Goal: Information Seeking & Learning: Compare options

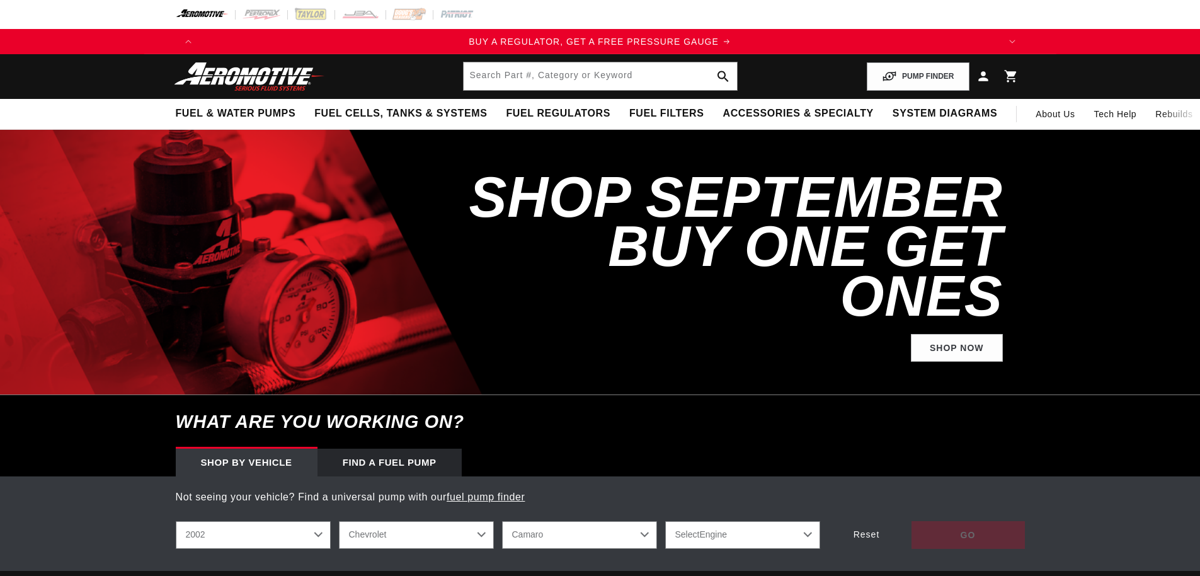
select select "2002"
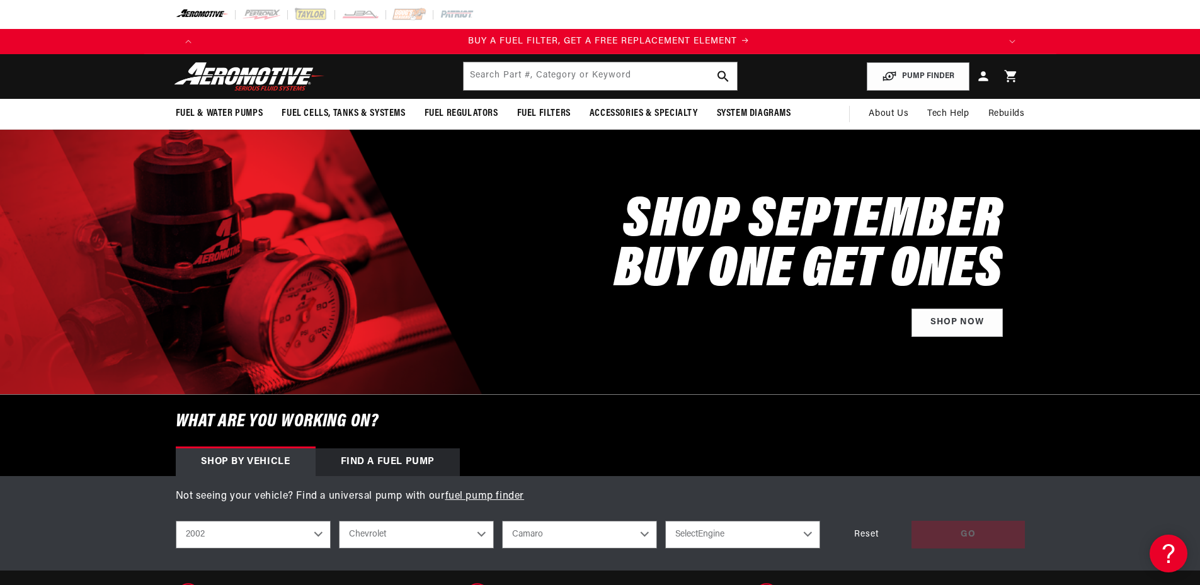
scroll to position [0, 799]
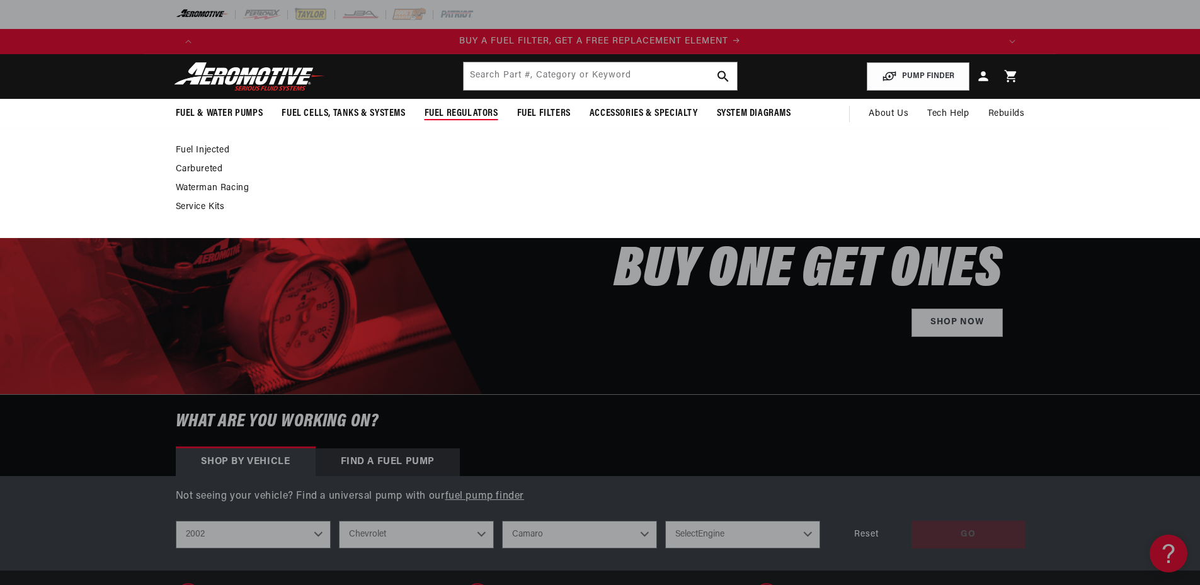
click at [476, 105] on summary "Fuel Regulators" at bounding box center [461, 114] width 93 height 30
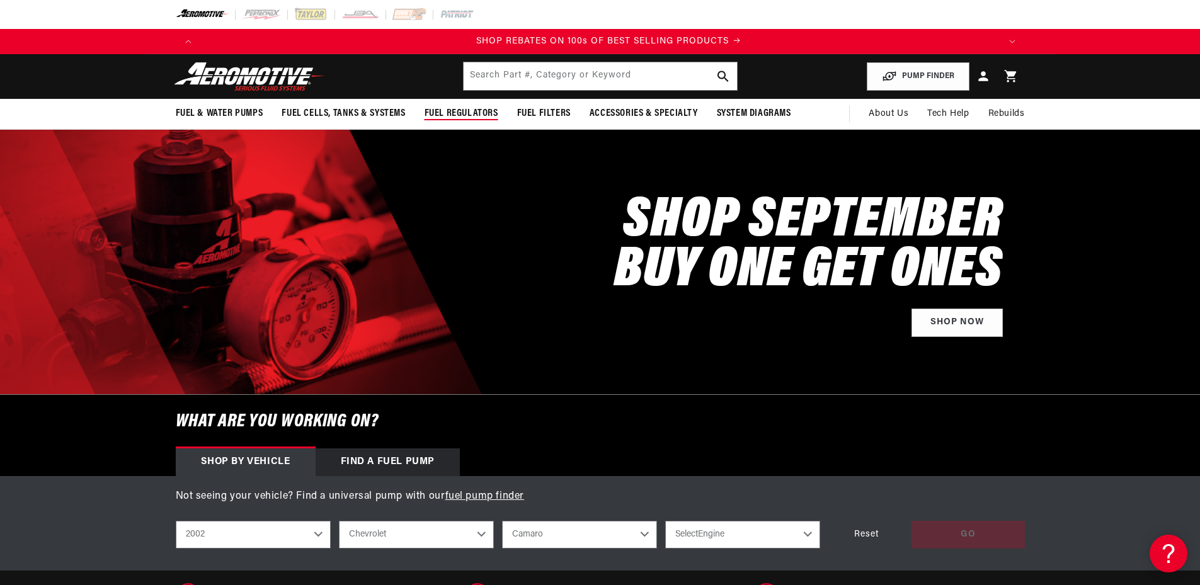
scroll to position [0, 1597]
click at [454, 114] on span "Fuel Regulators" at bounding box center [461, 113] width 74 height 13
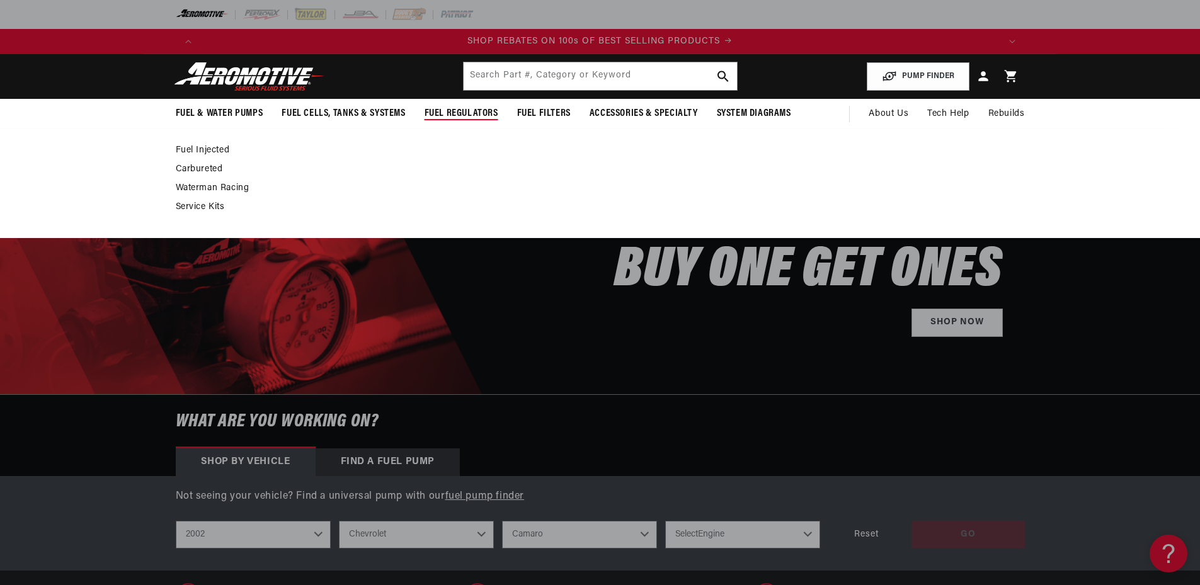
click at [209, 148] on link "Fuel Injected" at bounding box center [594, 150] width 836 height 11
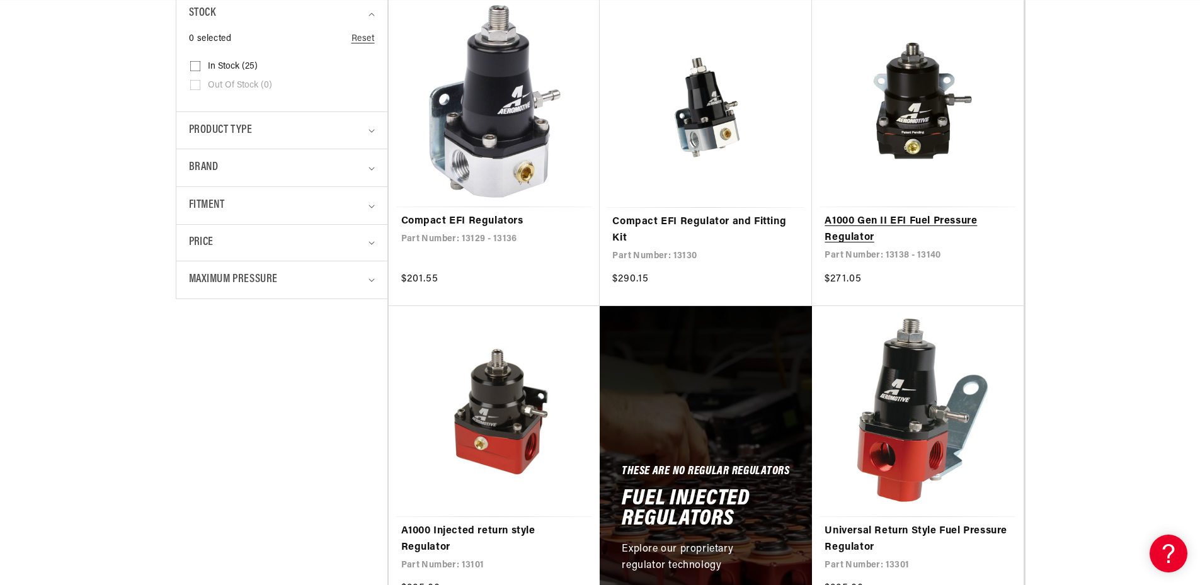
scroll to position [378, 0]
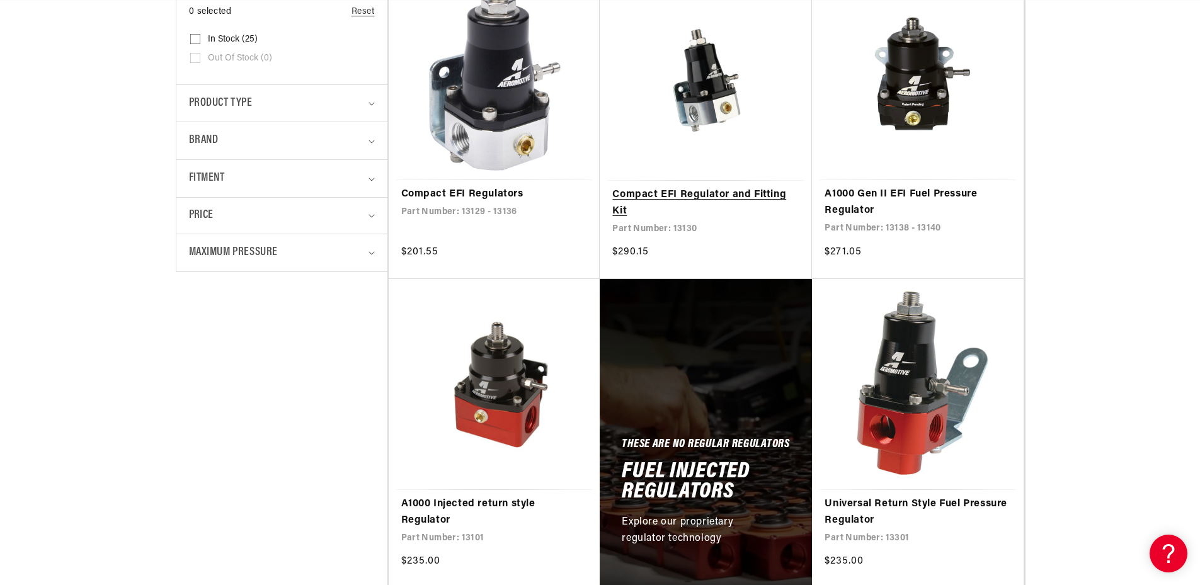
click at [723, 196] on link "Compact EFI Regulator and Fitting Kit" at bounding box center [705, 203] width 187 height 32
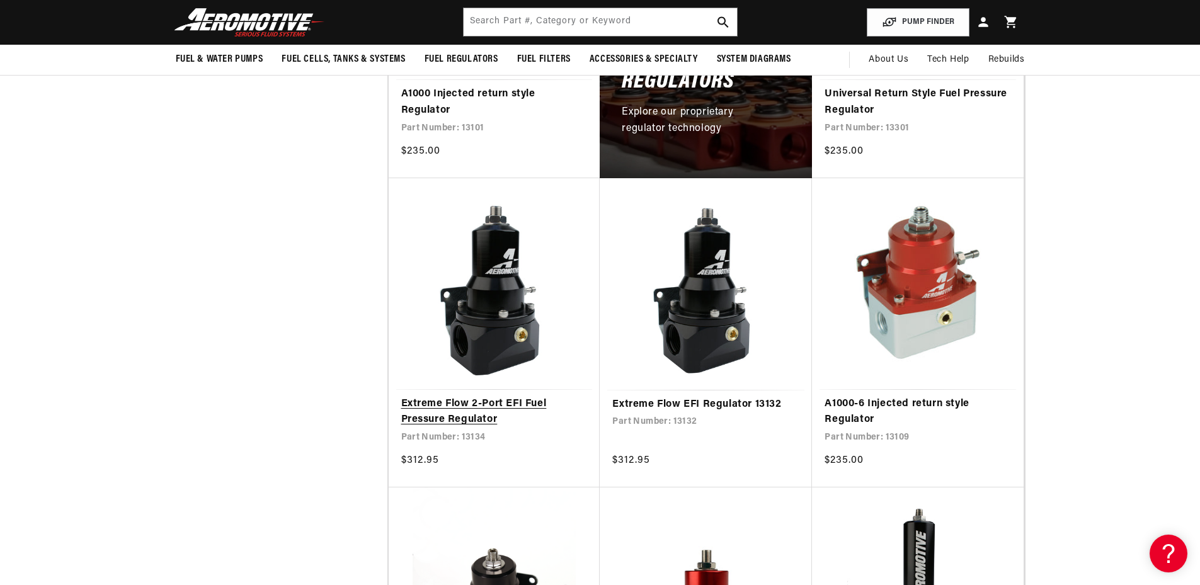
scroll to position [0, 0]
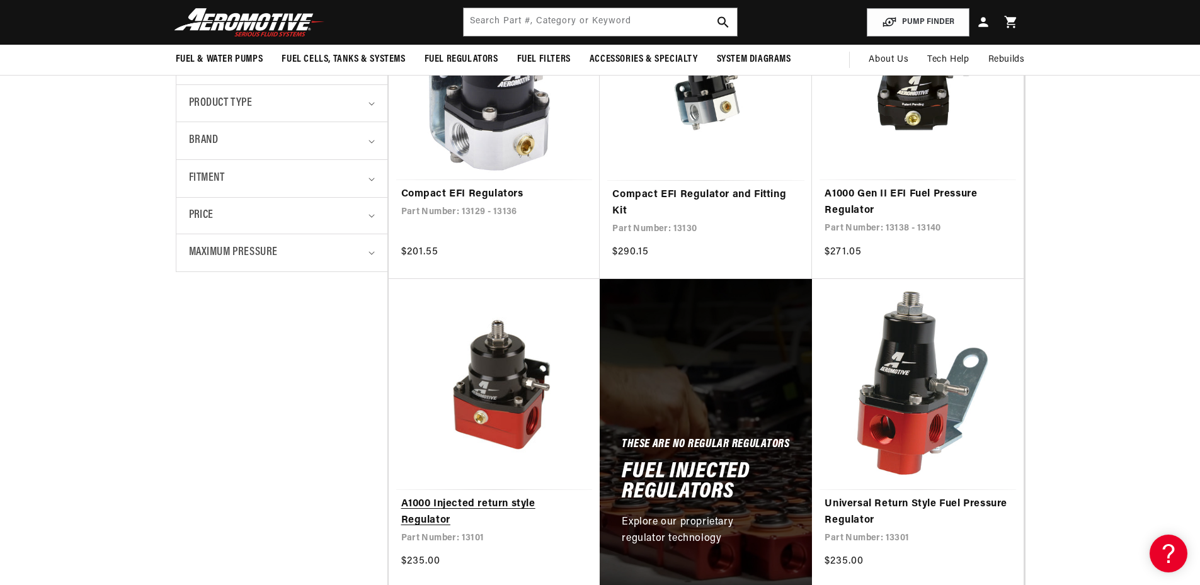
click at [482, 502] on link "A1000 Injected return style Regulator" at bounding box center [494, 512] width 186 height 32
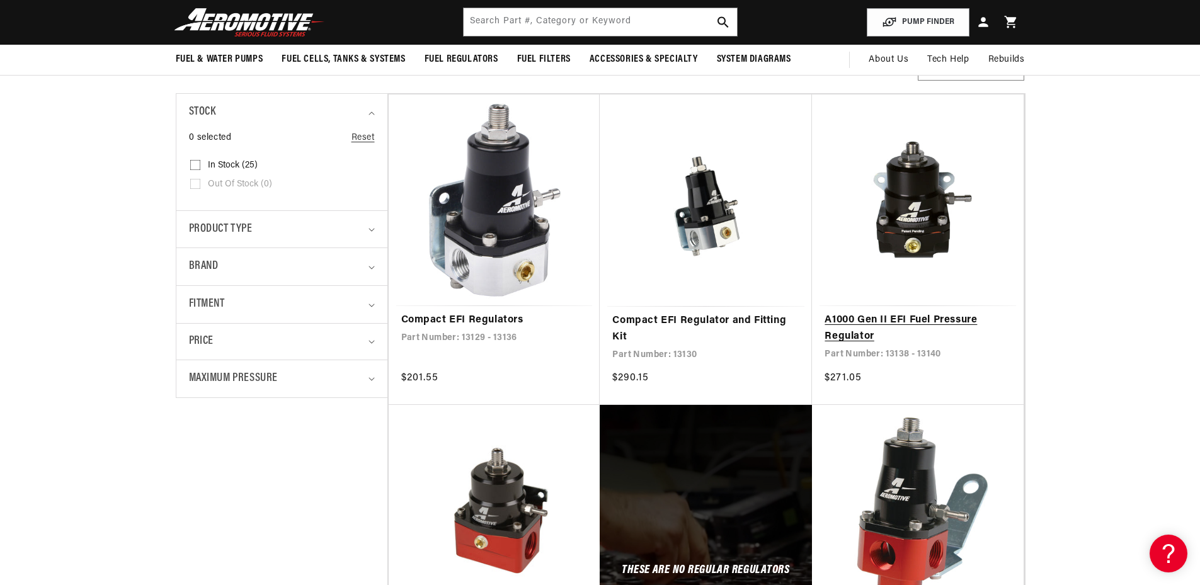
click at [889, 312] on link "A1000 Gen II EFI Fuel Pressure Regulator" at bounding box center [917, 328] width 186 height 32
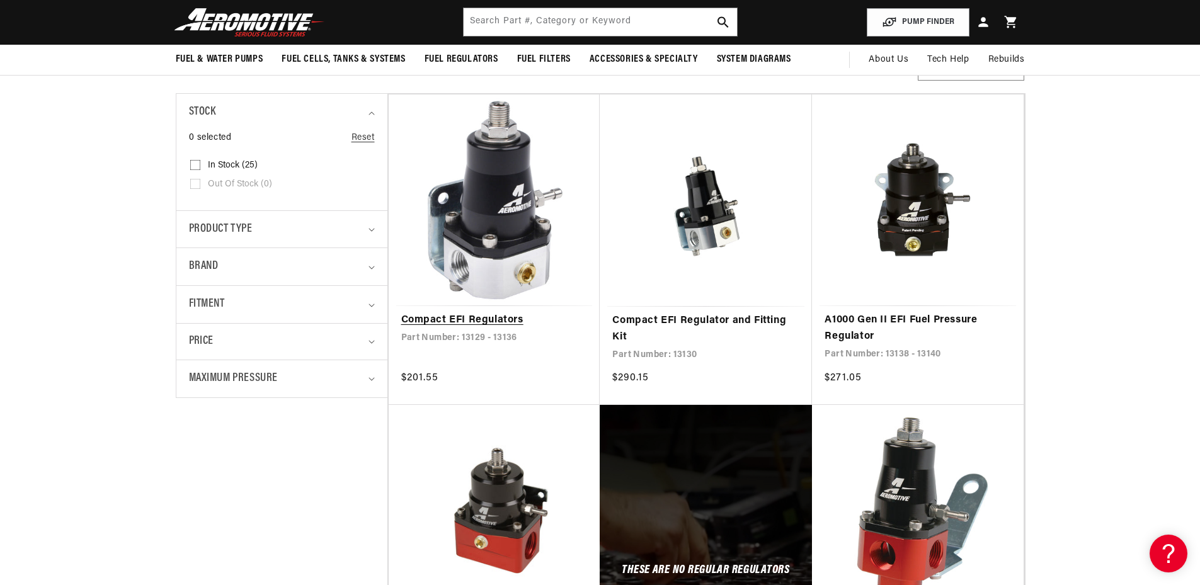
click at [477, 316] on link "Compact EFI Regulators" at bounding box center [494, 320] width 186 height 16
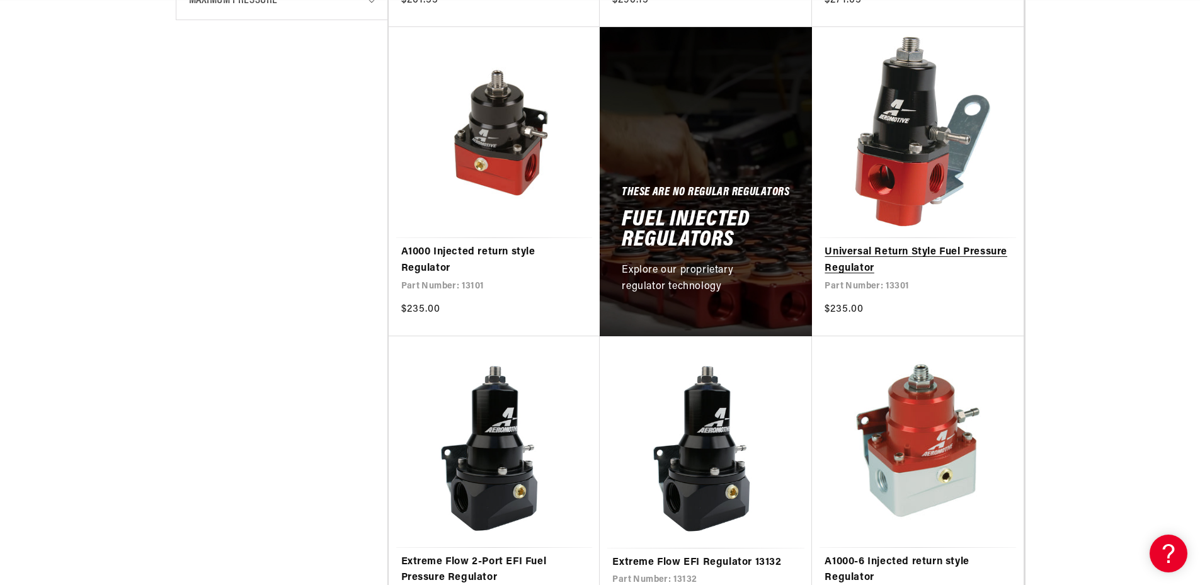
click at [967, 252] on link "Universal Return Style Fuel Pressure Regulator" at bounding box center [917, 260] width 186 height 32
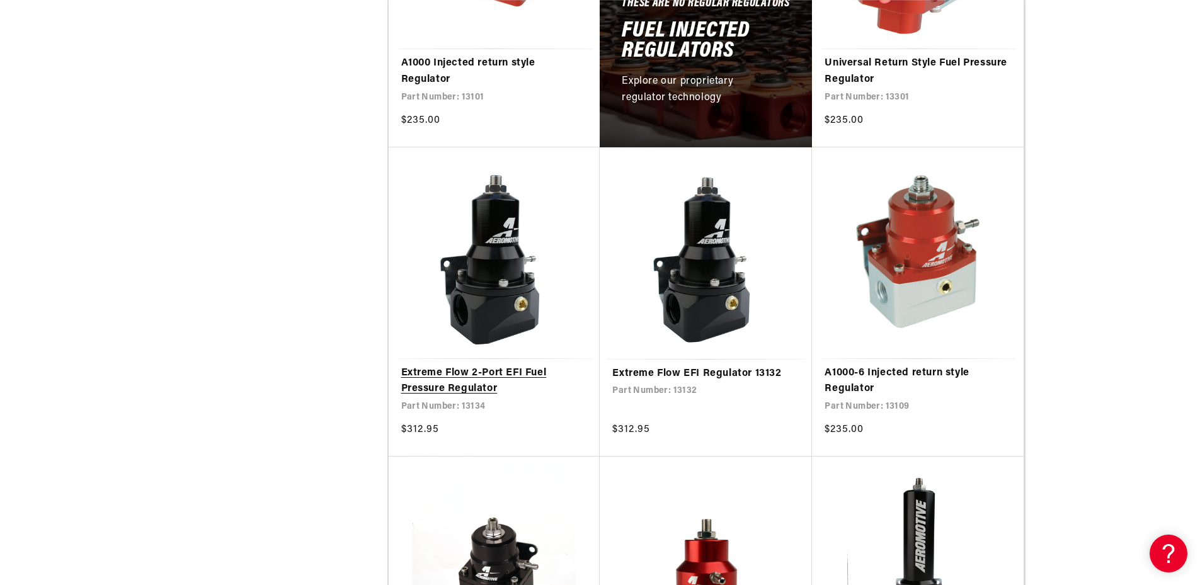
scroll to position [0, 2396]
click at [522, 372] on link "Extreme Flow 2-Port EFI Fuel Pressure Regulator" at bounding box center [494, 381] width 186 height 32
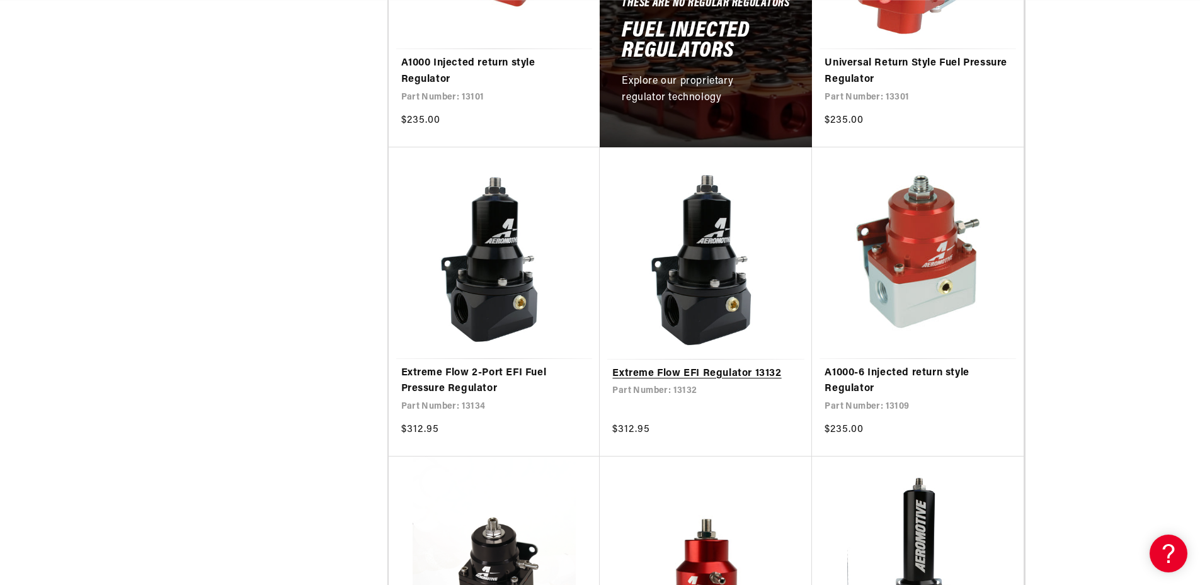
scroll to position [0, 799]
click at [744, 379] on link "Extreme Flow EFI Regulator 13132" at bounding box center [705, 374] width 187 height 16
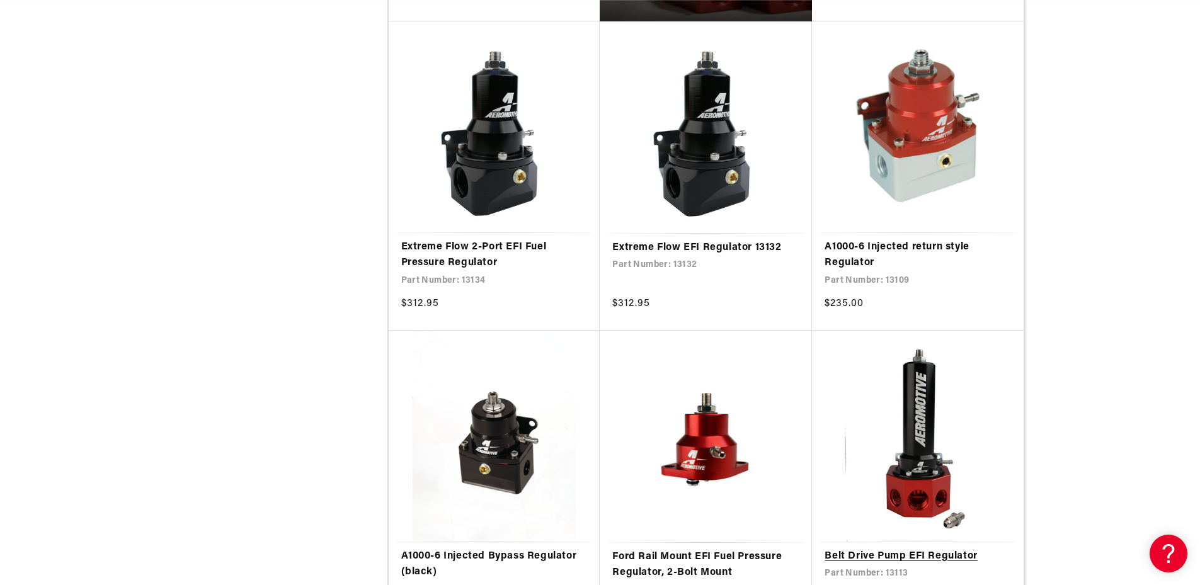
scroll to position [0, 2396]
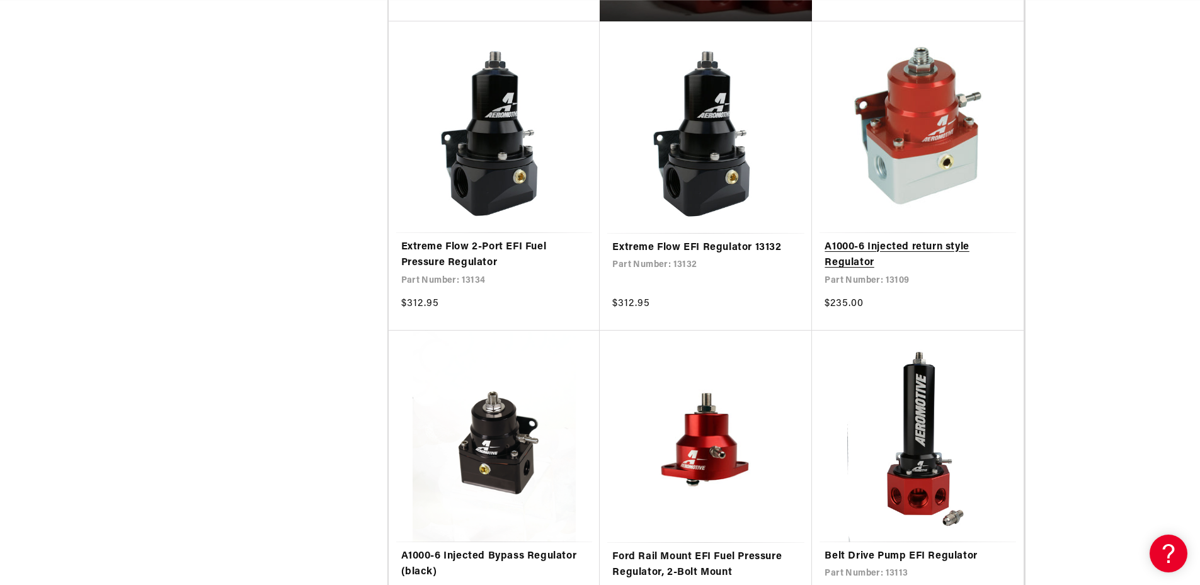
click at [863, 264] on link "A1000-6 Injected return style Regulator" at bounding box center [917, 255] width 186 height 32
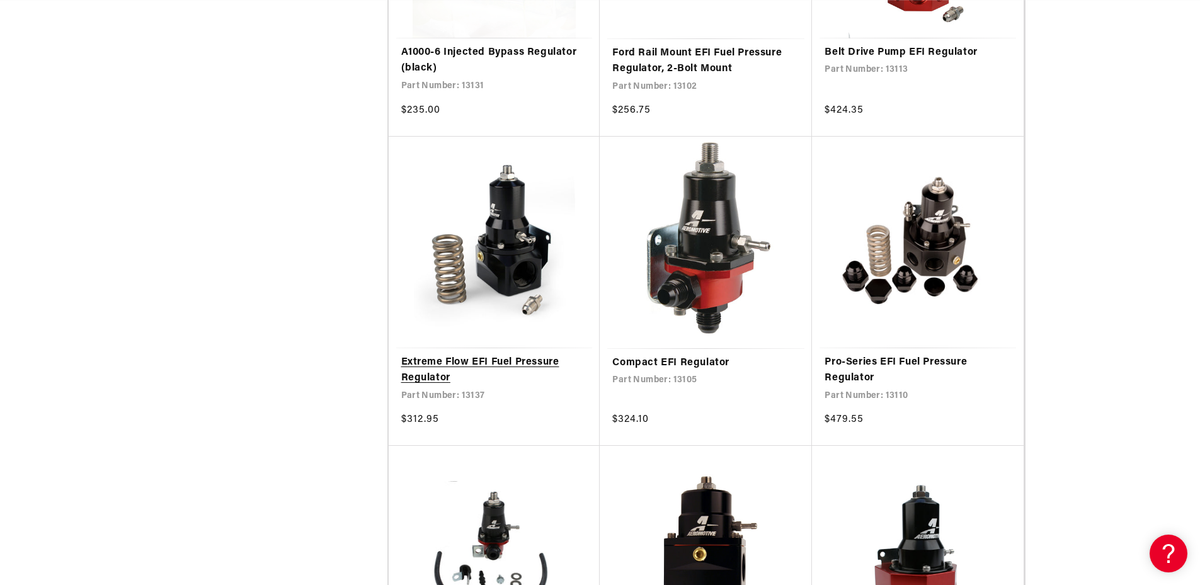
scroll to position [0, 799]
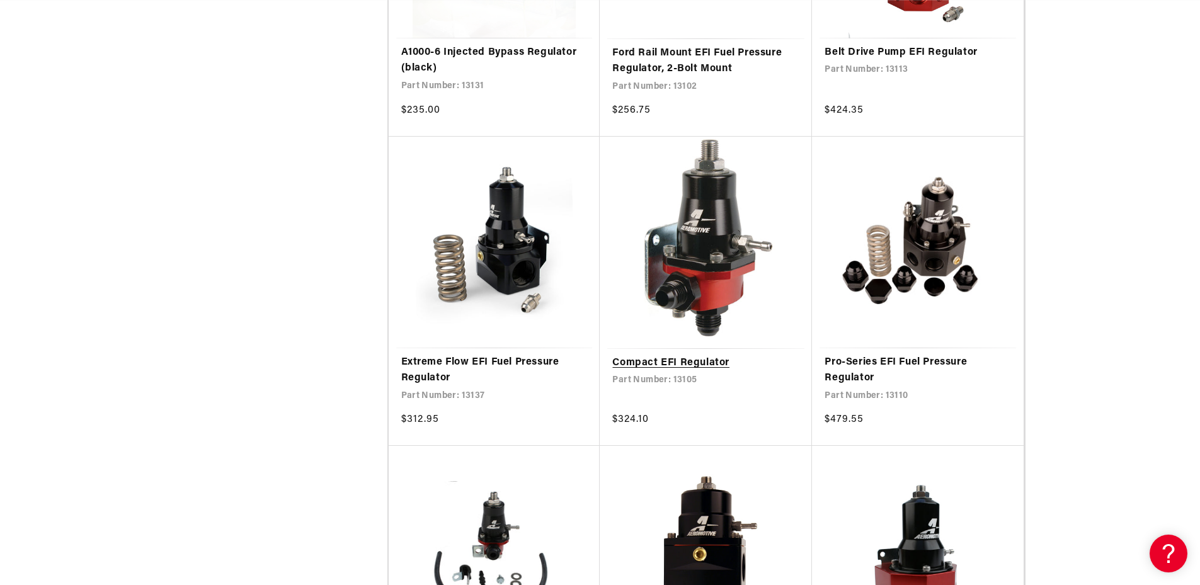
click at [686, 355] on link "Compact EFI Regulator" at bounding box center [705, 363] width 187 height 16
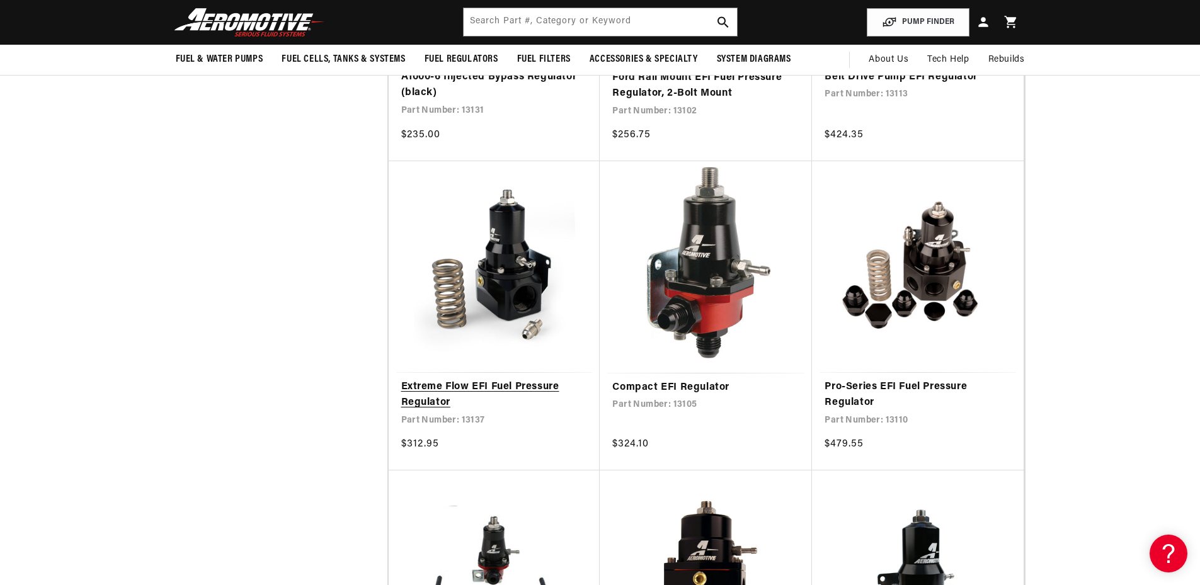
scroll to position [1323, 0]
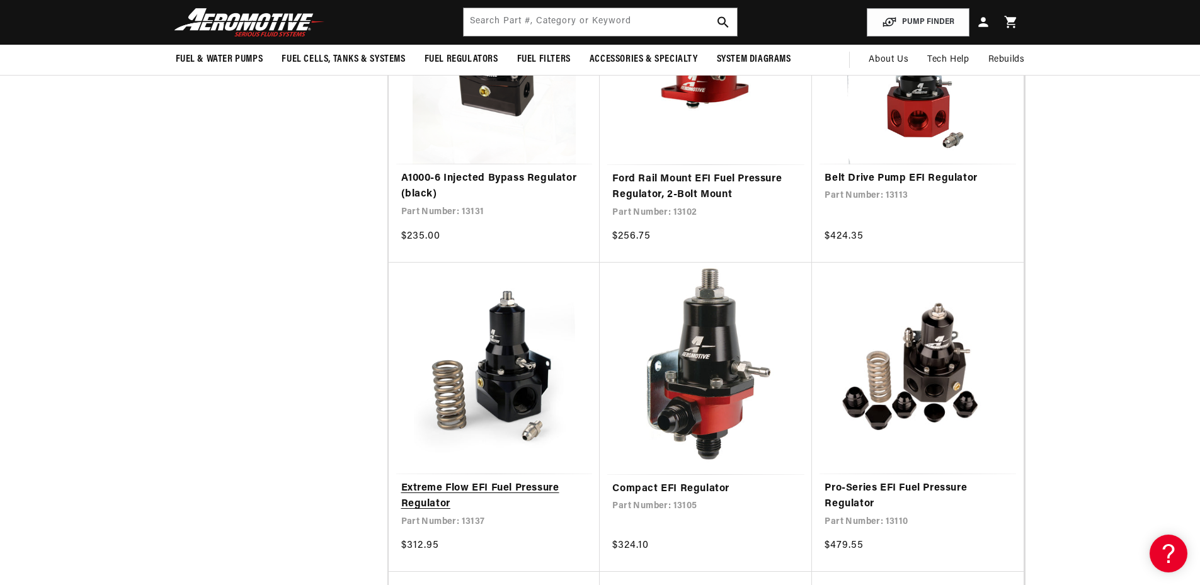
click at [486, 491] on link "Extreme Flow EFI Fuel Pressure Regulator" at bounding box center [494, 497] width 186 height 32
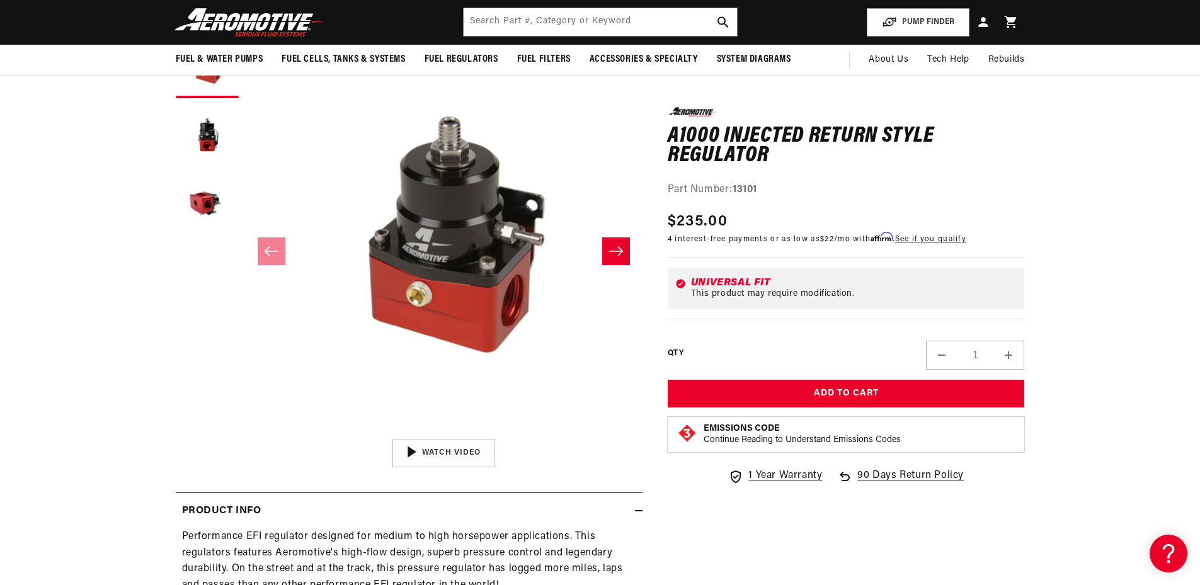
scroll to position [63, 0]
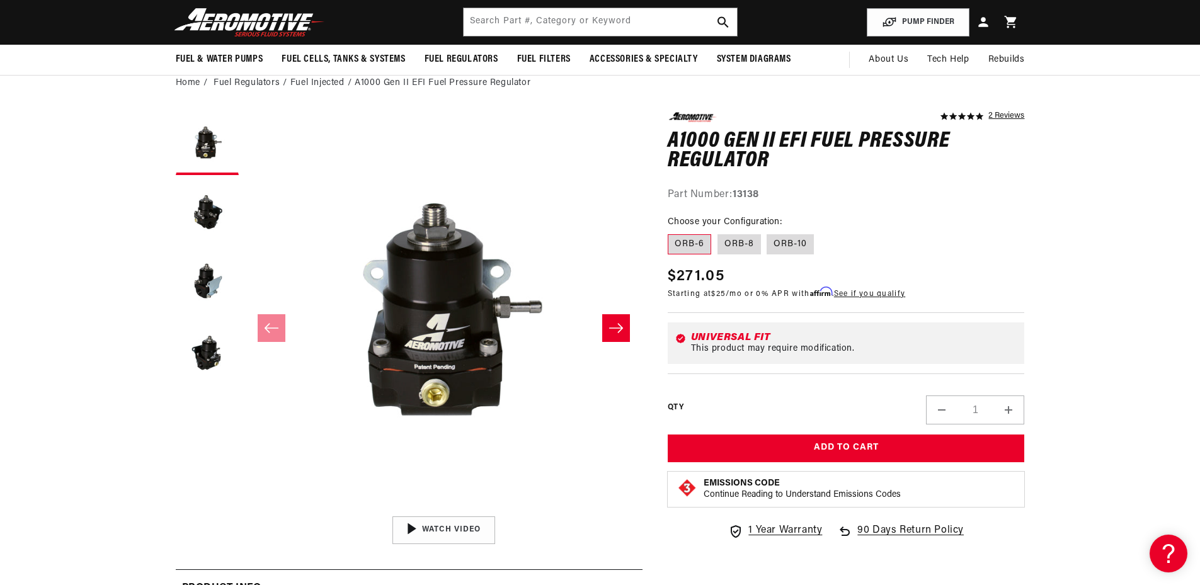
scroll to position [0, 799]
click at [790, 246] on label "ORB-10" at bounding box center [789, 244] width 47 height 20
click at [768, 232] on input "ORB-10" at bounding box center [767, 232] width 1 height 1
radio input "true"
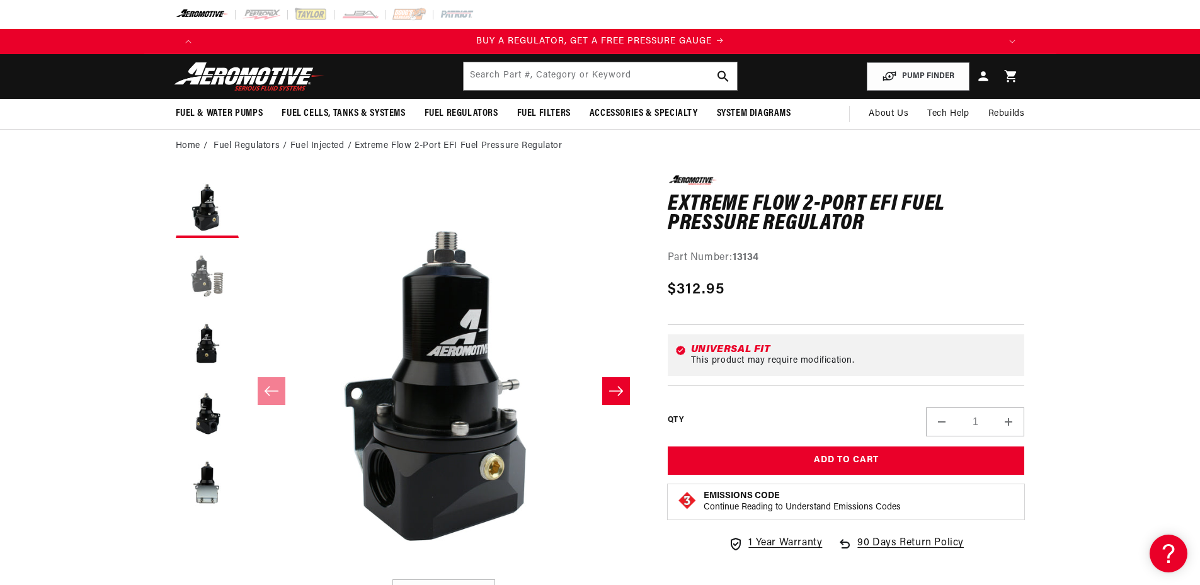
click at [198, 274] on button "Load image 2 in gallery view" at bounding box center [207, 275] width 63 height 63
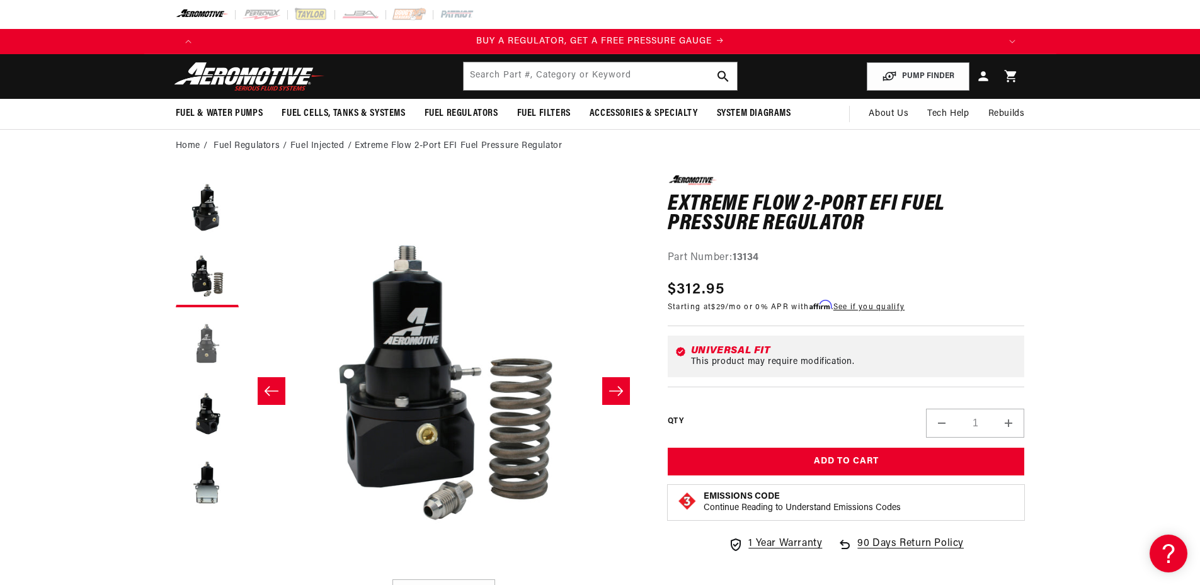
click at [217, 336] on button "Load image 3 in gallery view" at bounding box center [207, 345] width 63 height 63
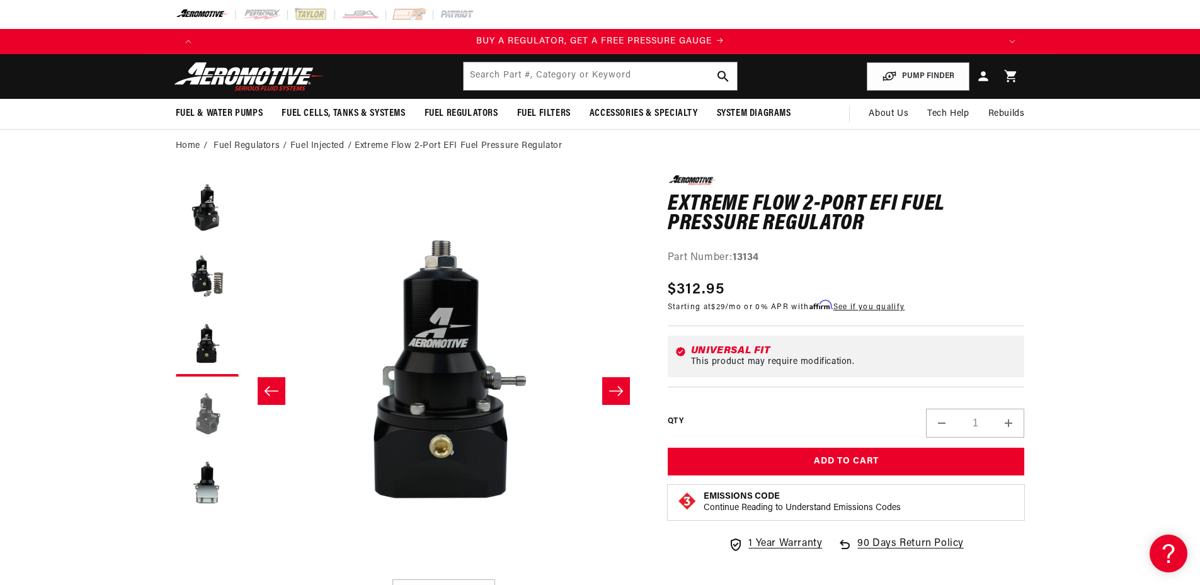
click at [222, 407] on button "Load image 4 in gallery view" at bounding box center [207, 414] width 63 height 63
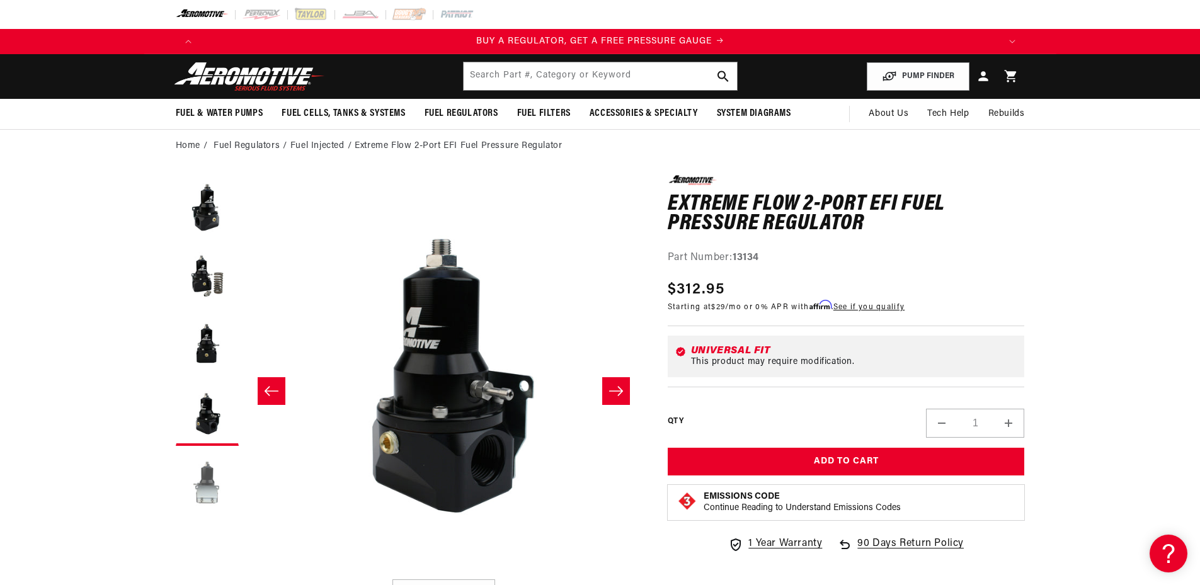
scroll to position [0, 1193]
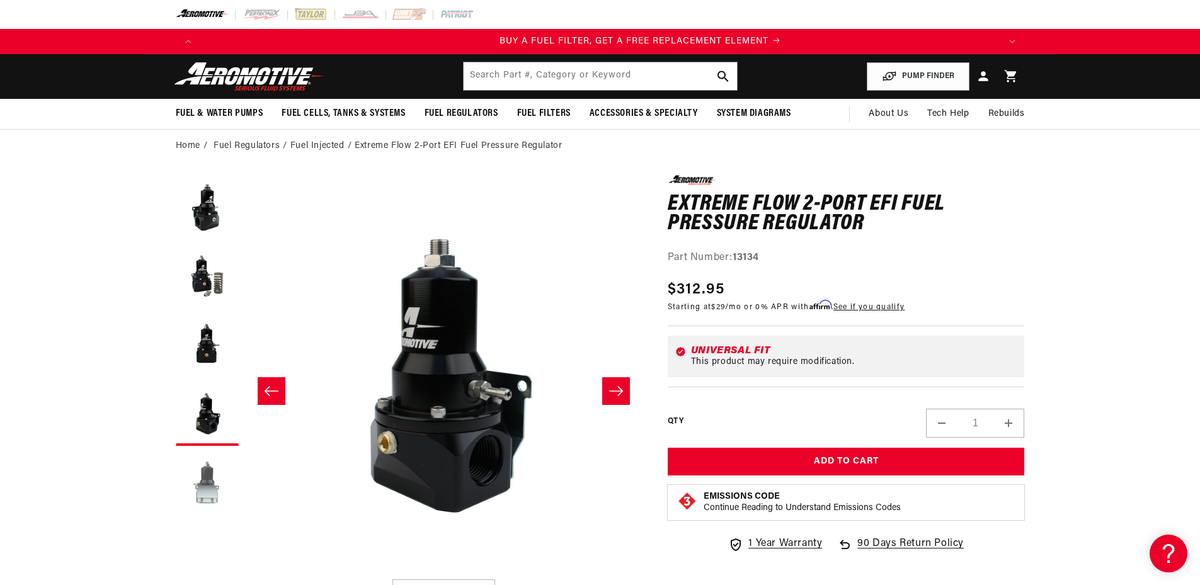
click at [223, 499] on button "Load image 5 in gallery view" at bounding box center [207, 483] width 63 height 63
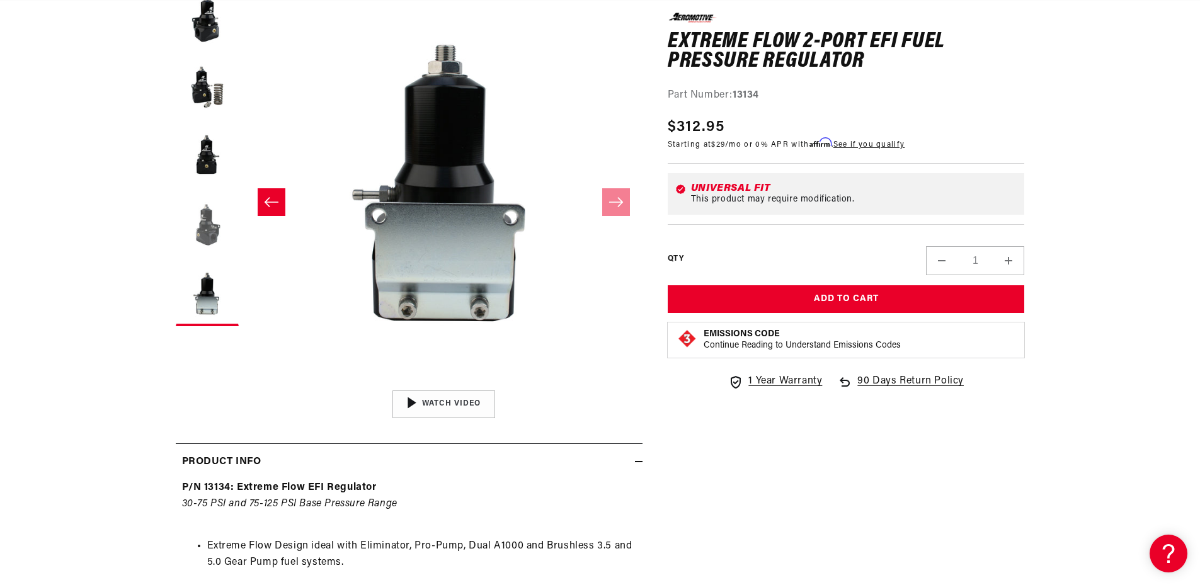
scroll to position [0, 0]
click at [199, 238] on button "Load image 4 in gallery view" at bounding box center [207, 225] width 63 height 63
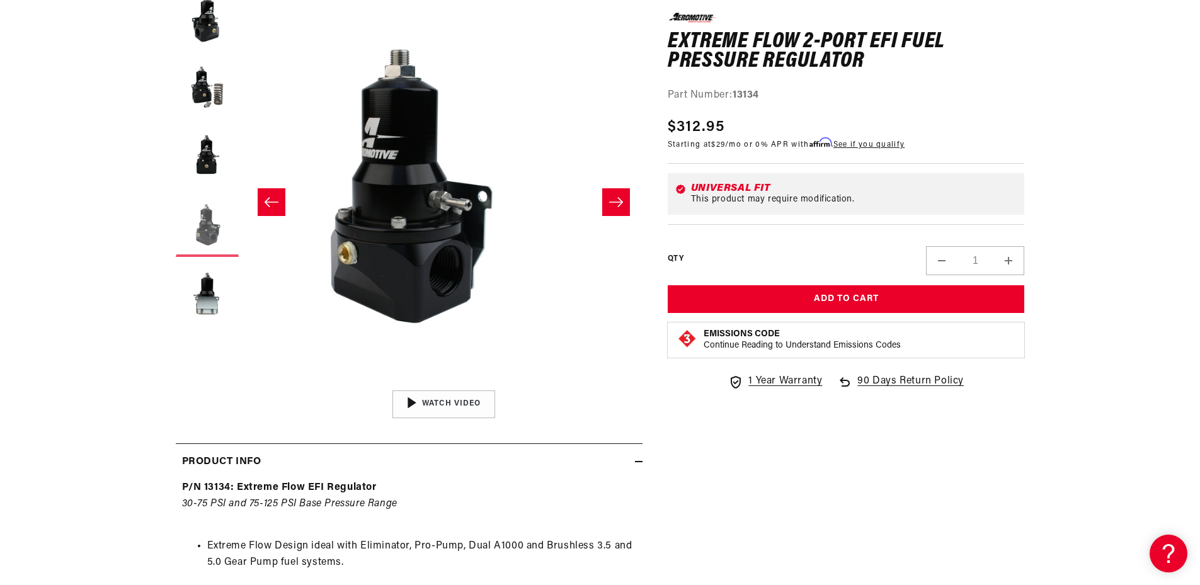
scroll to position [1, 1193]
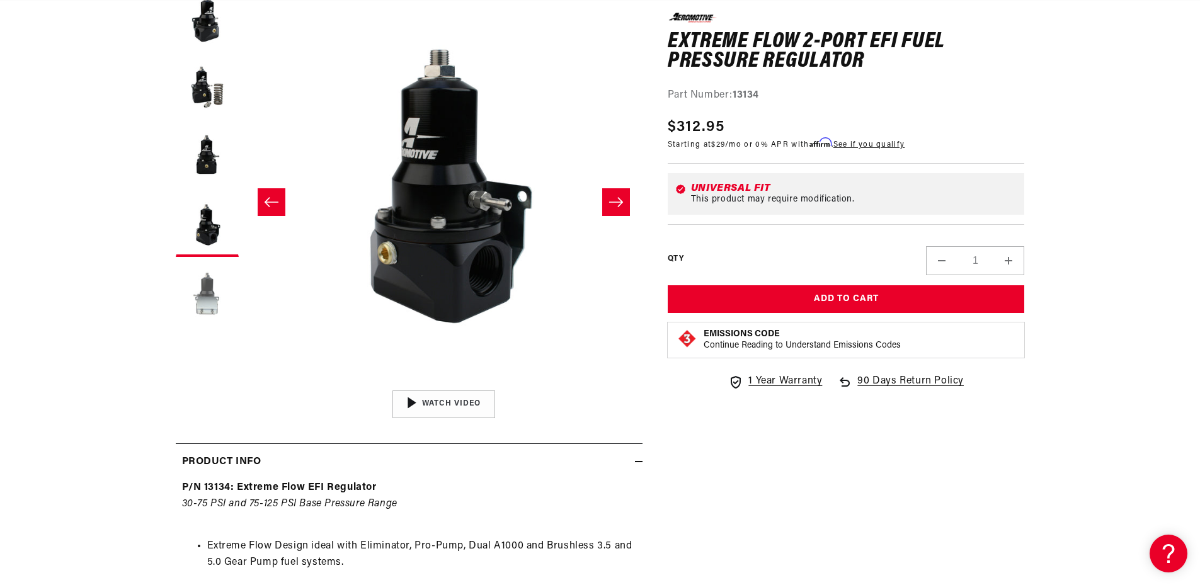
click at [217, 316] on button "Load image 5 in gallery view" at bounding box center [207, 294] width 63 height 63
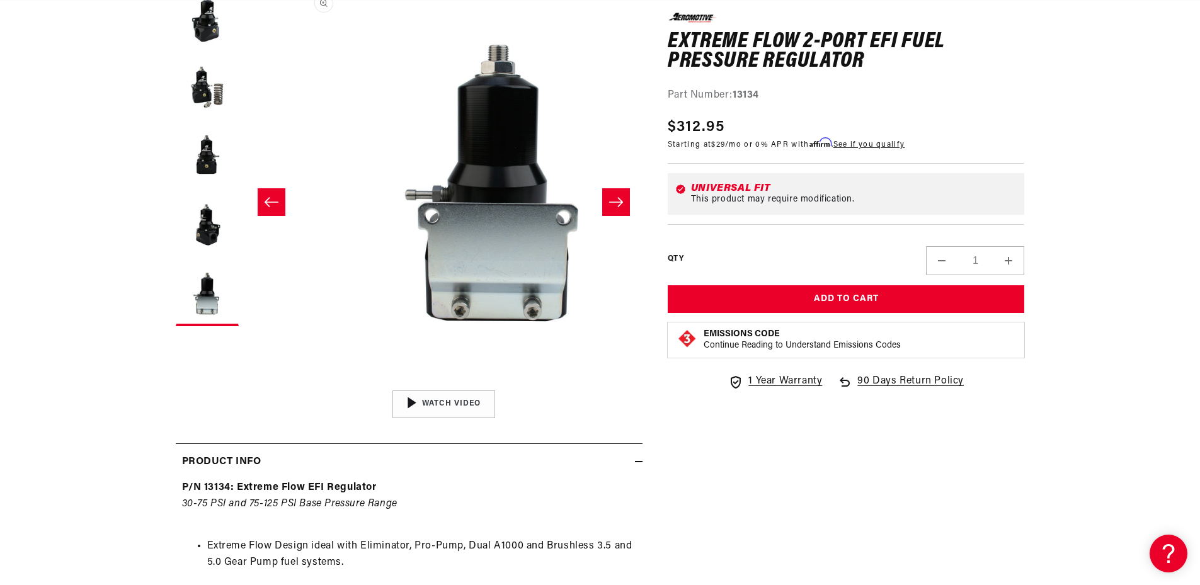
scroll to position [1, 1591]
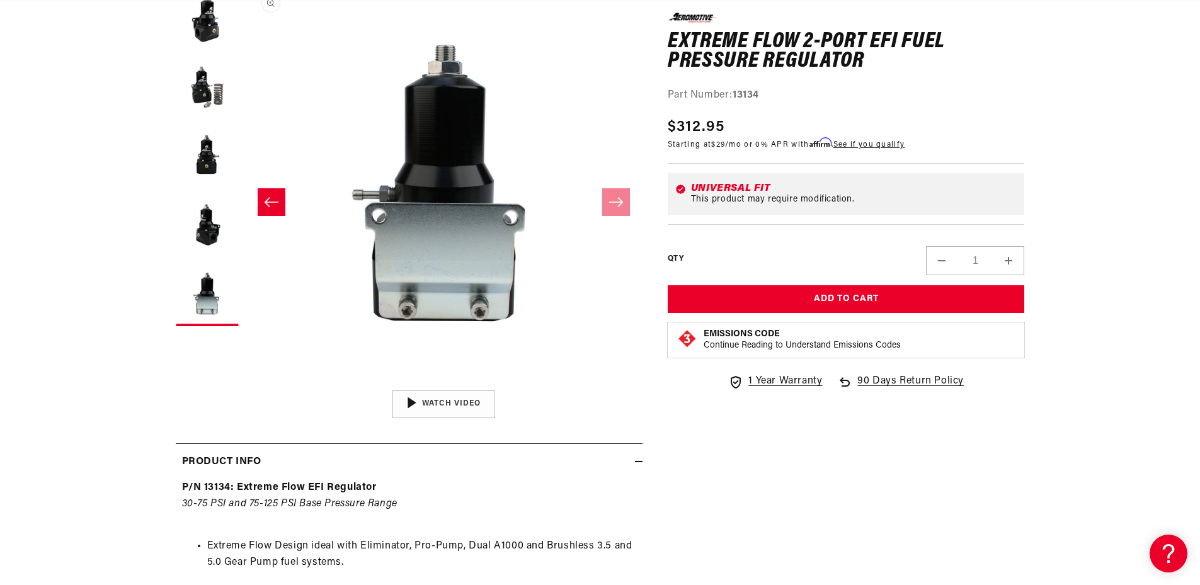
click at [244, 384] on button "Open media 5 in modal" at bounding box center [244, 384] width 0 height 0
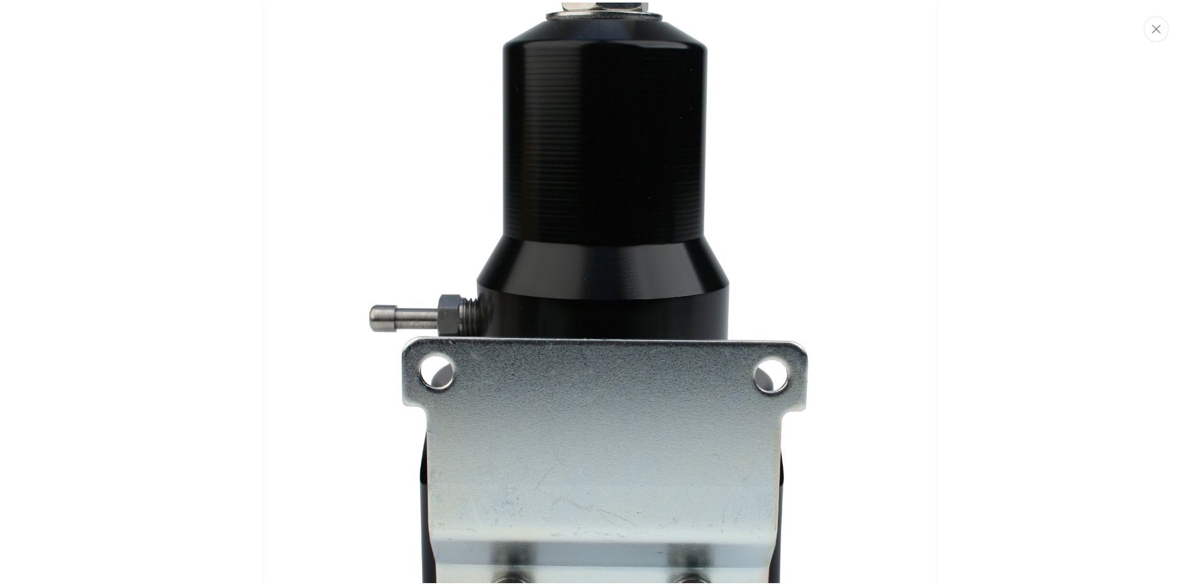
scroll to position [4346, 0]
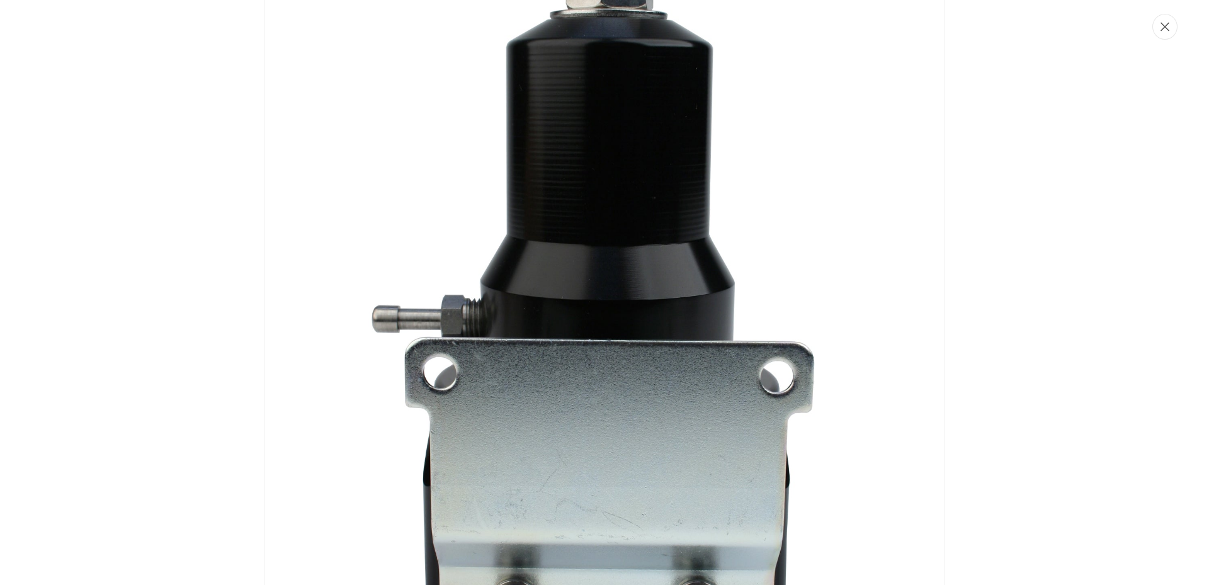
click at [1176, 30] on button "Close" at bounding box center [1165, 27] width 25 height 26
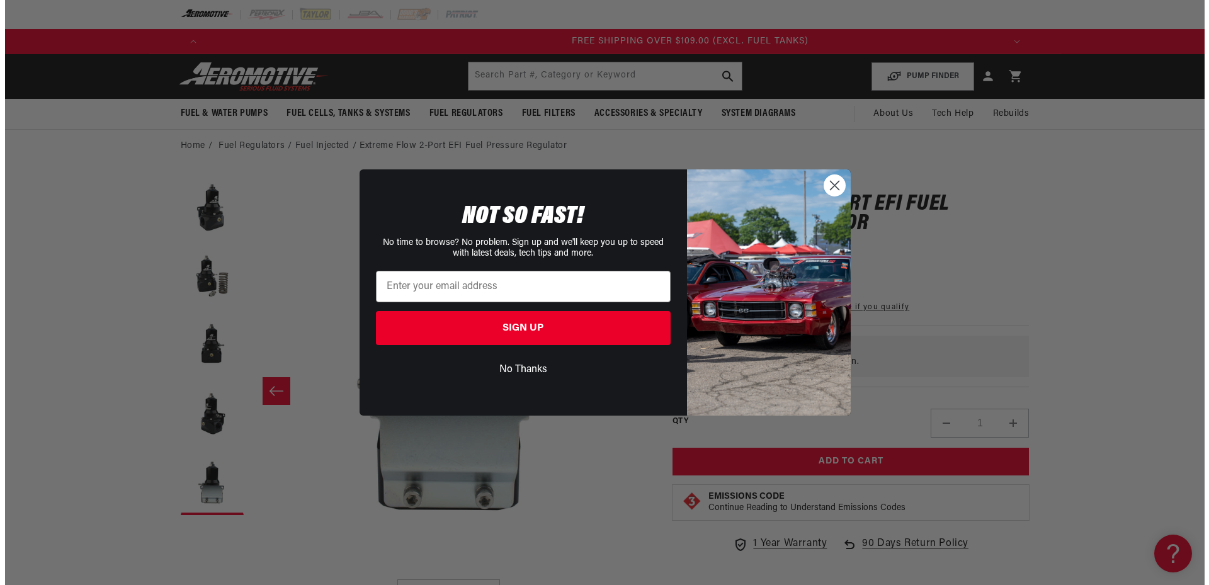
scroll to position [0, 2396]
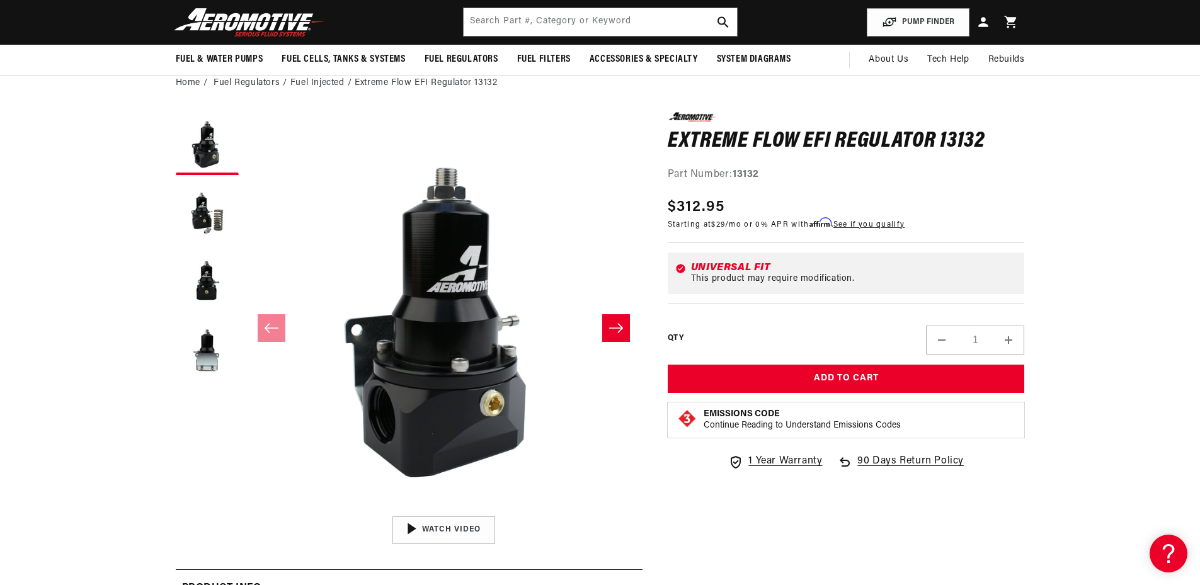
scroll to position [0, 1597]
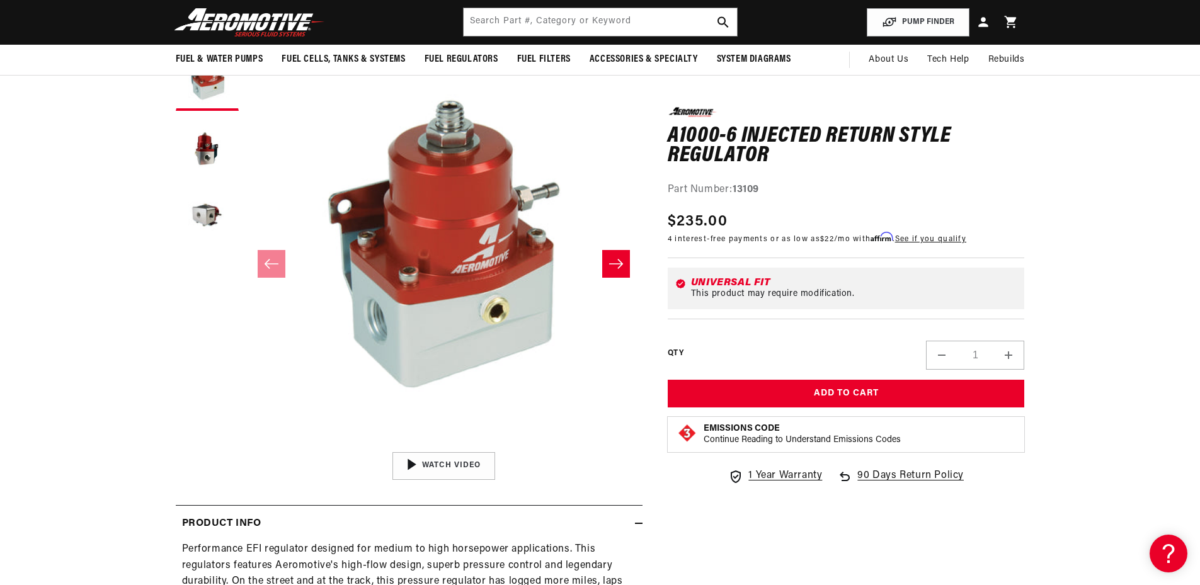
scroll to position [126, 0]
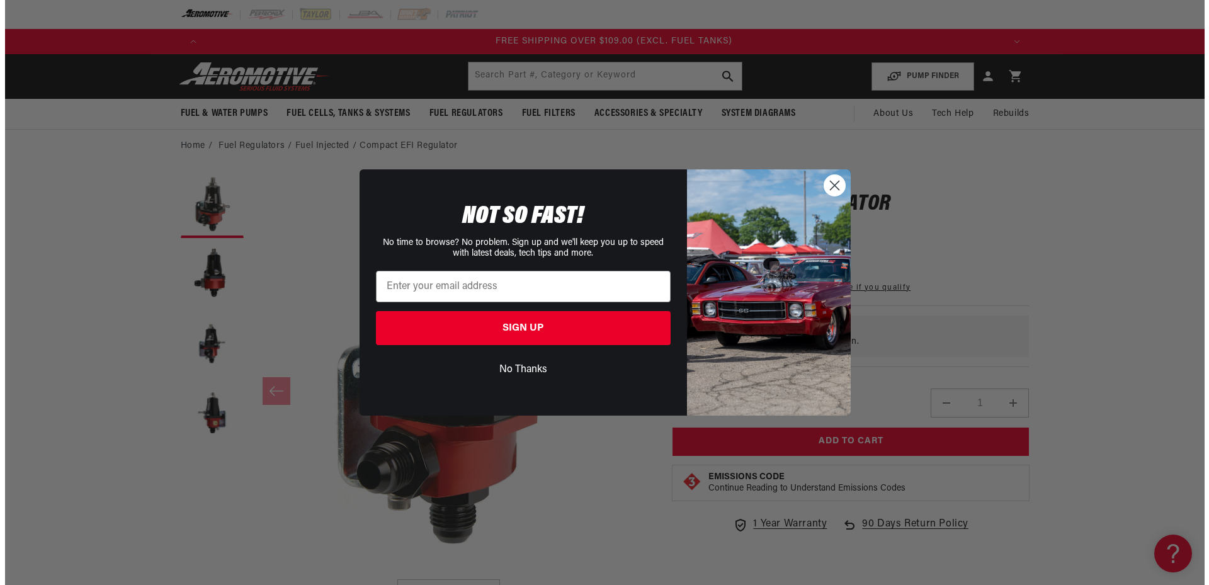
scroll to position [0, 2396]
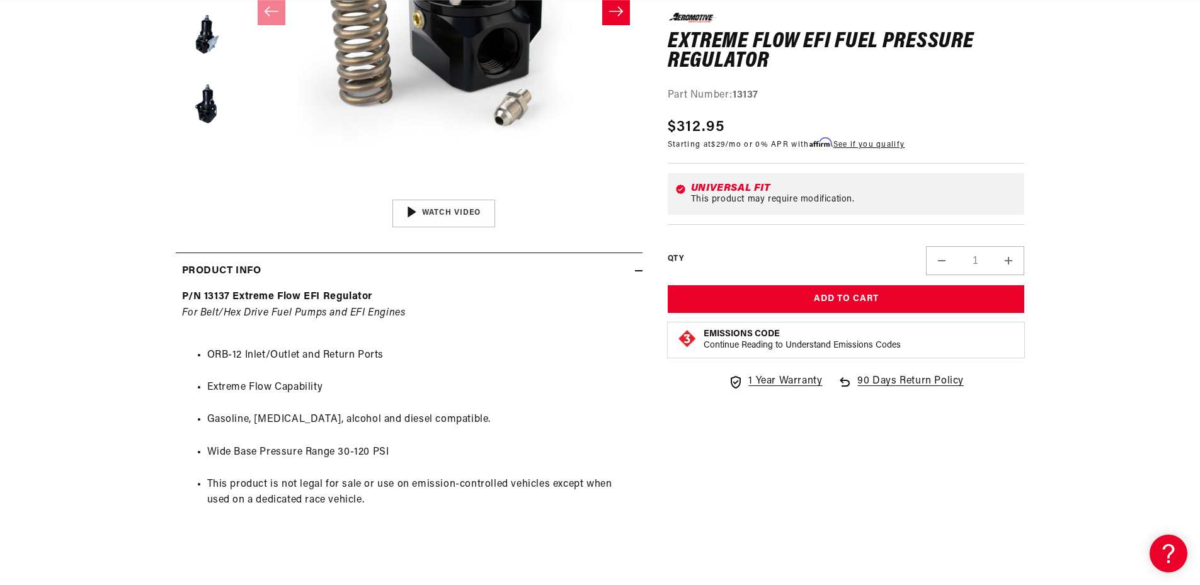
scroll to position [441, 0]
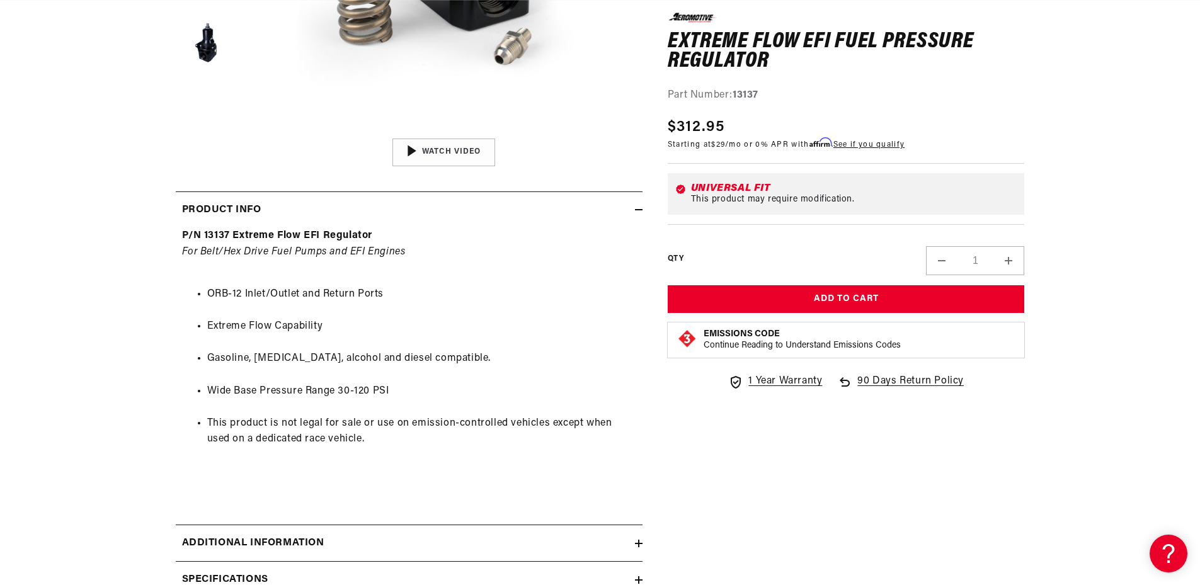
click at [390, 528] on summary "Additional information" at bounding box center [409, 543] width 467 height 37
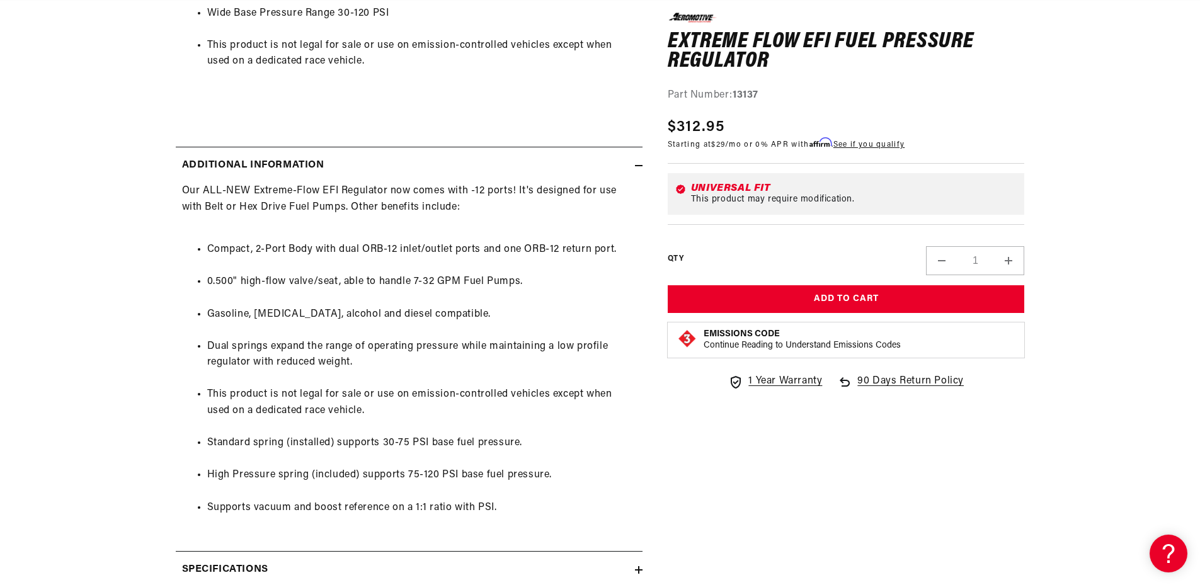
scroll to position [0, 799]
click at [596, 159] on div "Additional information" at bounding box center [405, 165] width 459 height 16
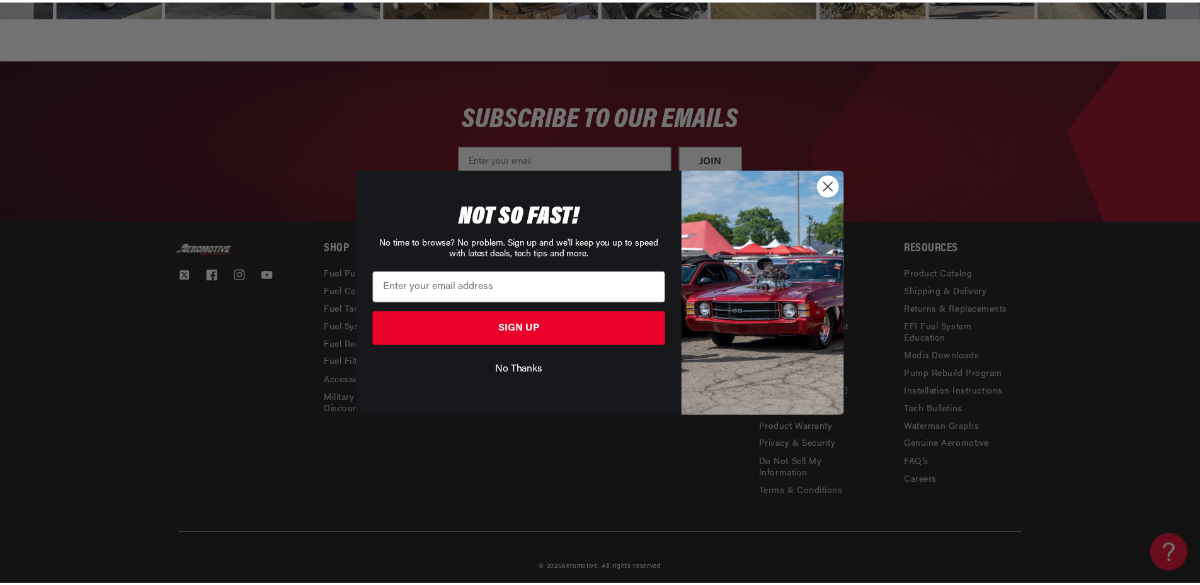
scroll to position [0, 0]
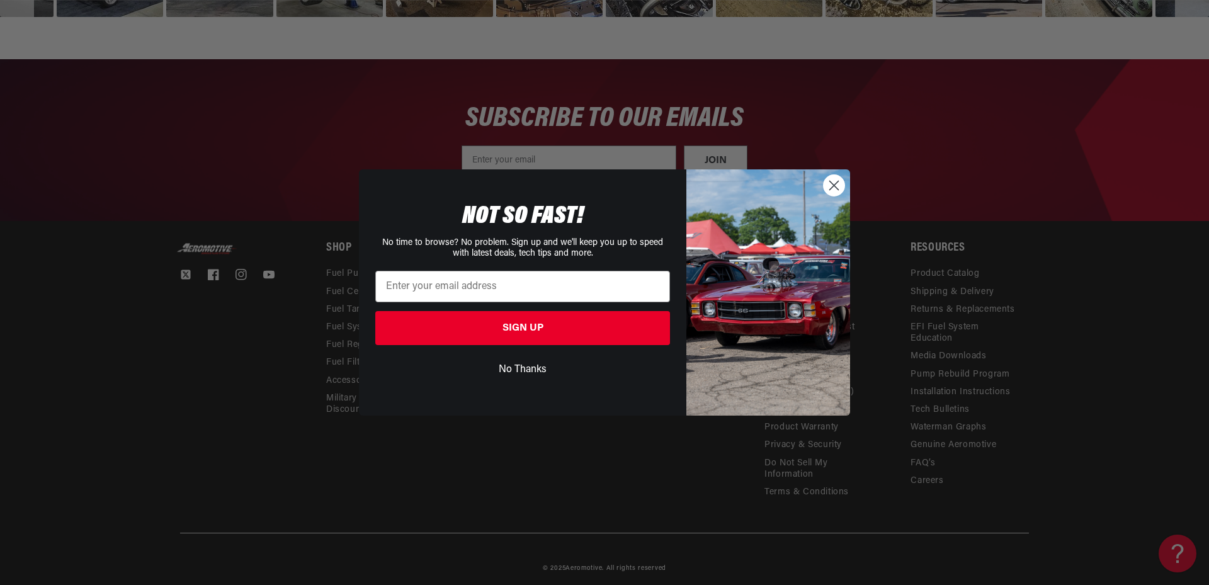
click at [833, 179] on circle "Close dialog" at bounding box center [834, 185] width 21 height 21
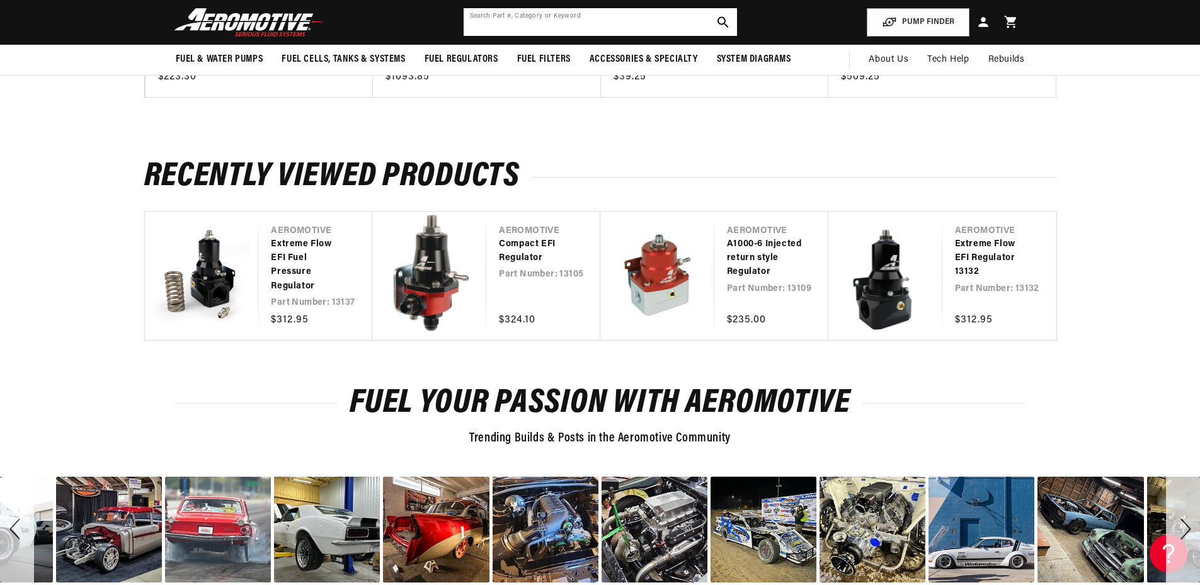
scroll to position [0, 799]
click at [515, 21] on input "text" at bounding box center [600, 22] width 273 height 28
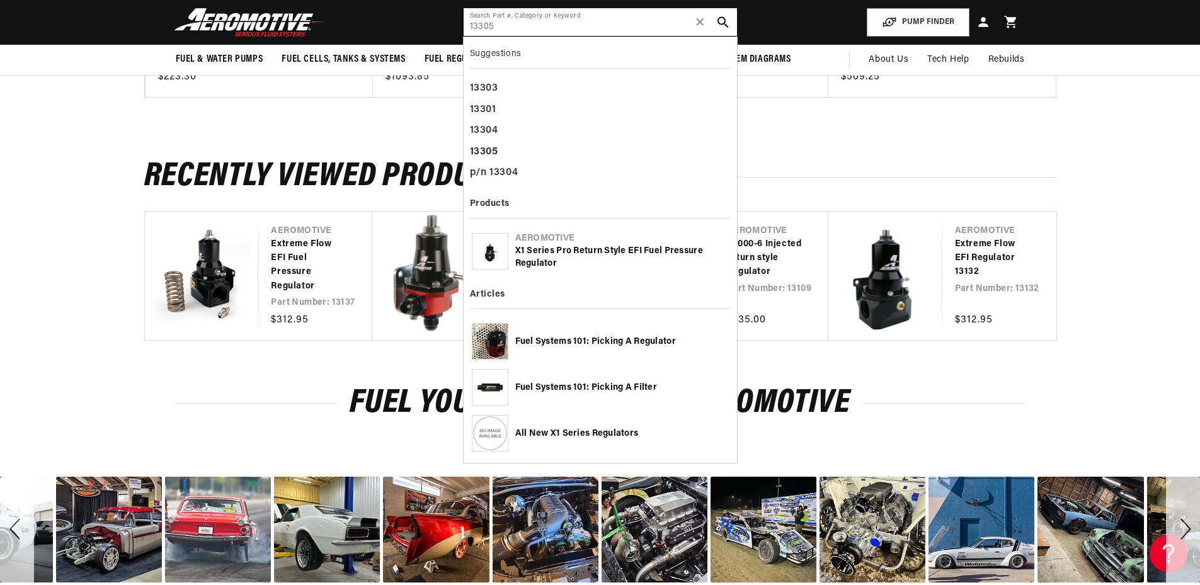
type input "13305"
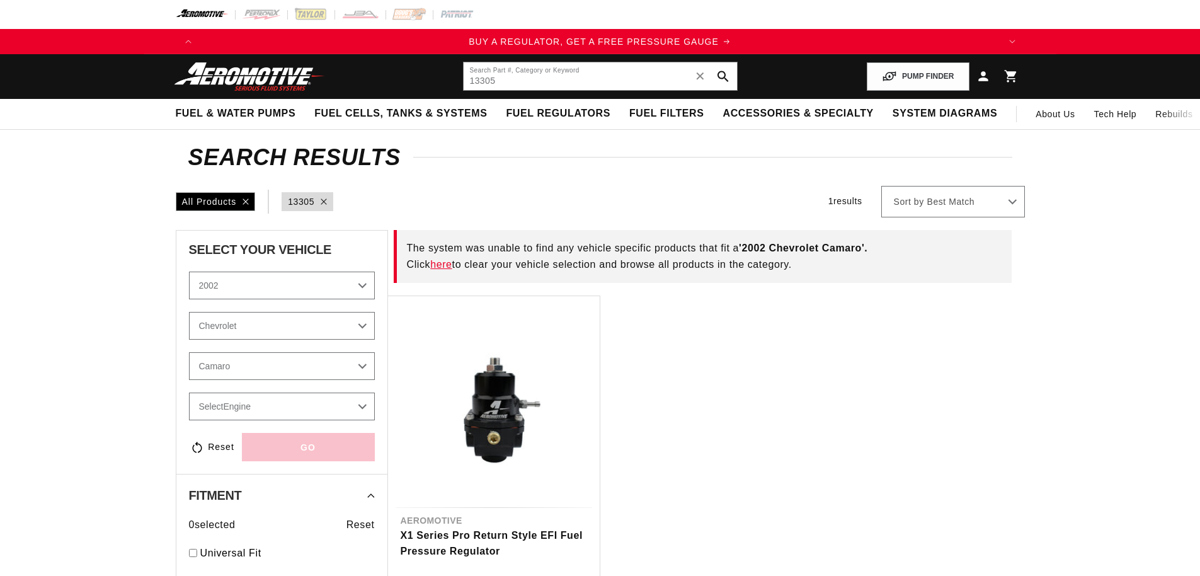
select select "2002"
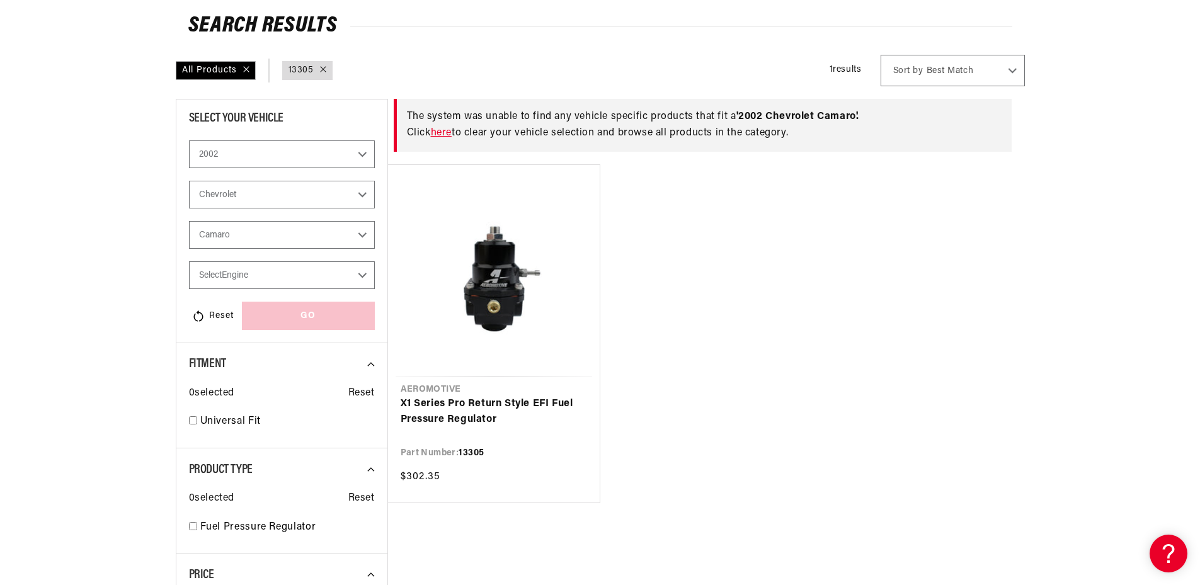
scroll to position [189, 0]
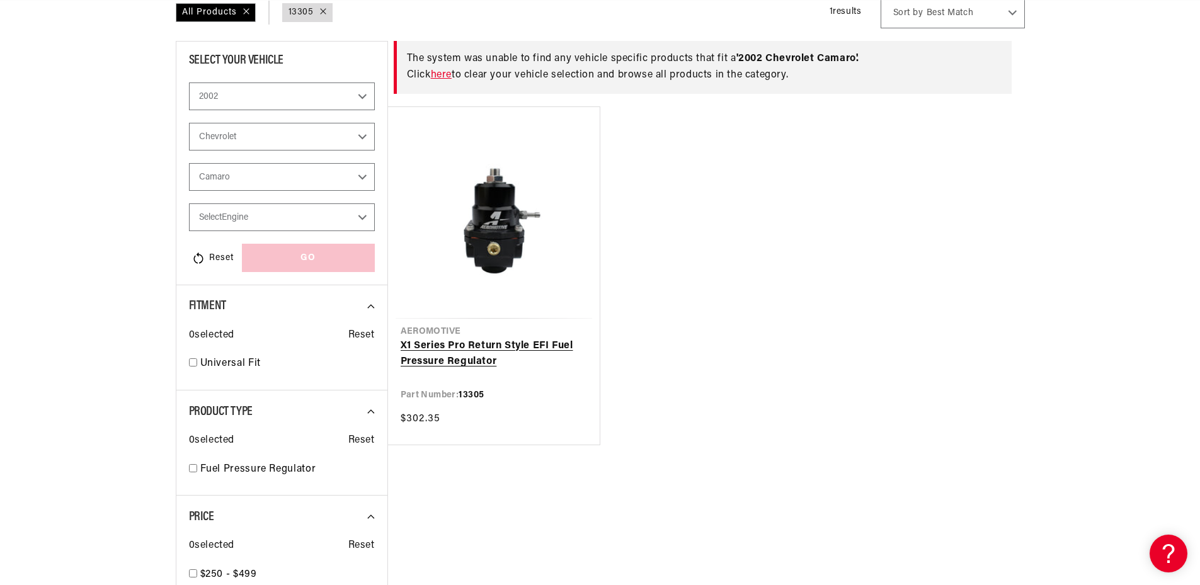
click at [457, 356] on link "X1 Series Pro Return Style EFI Fuel Pressure Regulator" at bounding box center [494, 354] width 186 height 32
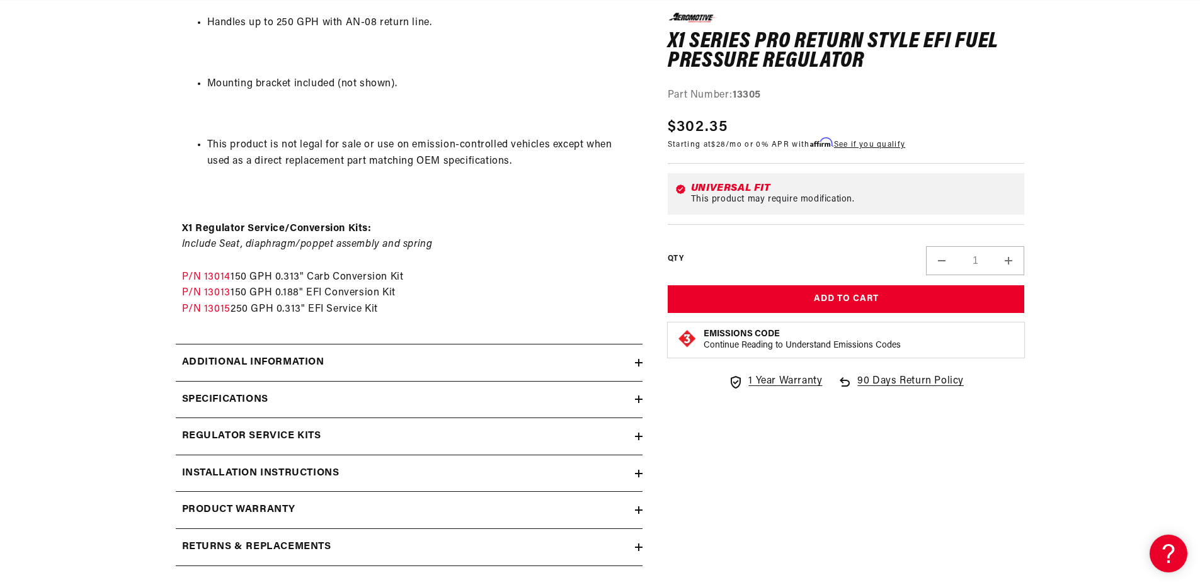
scroll to position [0, 1597]
click at [355, 355] on div "Additional information" at bounding box center [405, 363] width 459 height 16
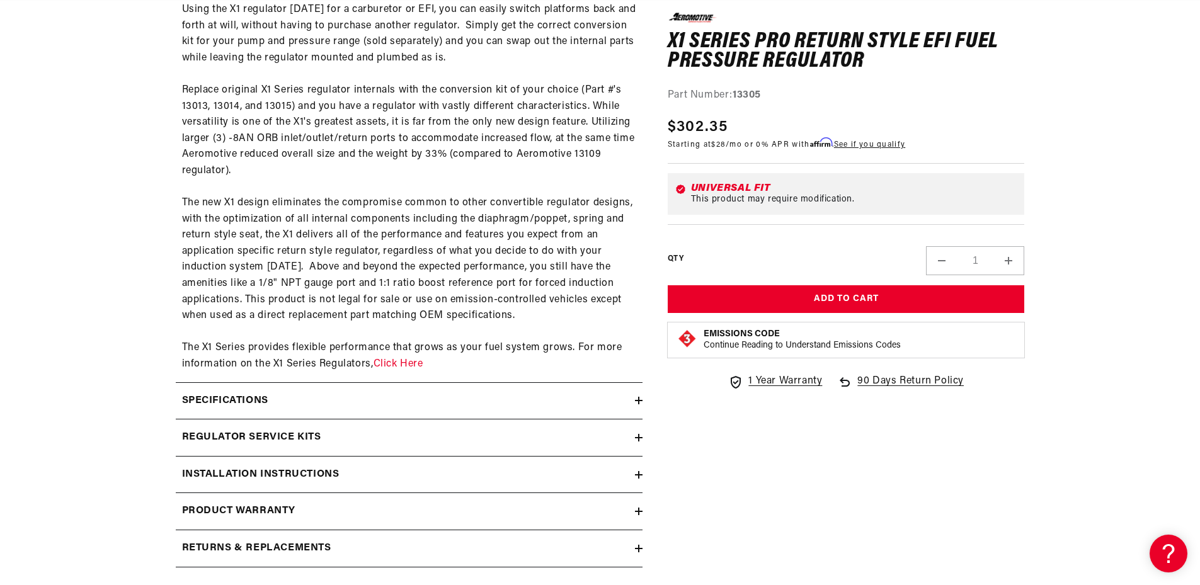
scroll to position [1952, 0]
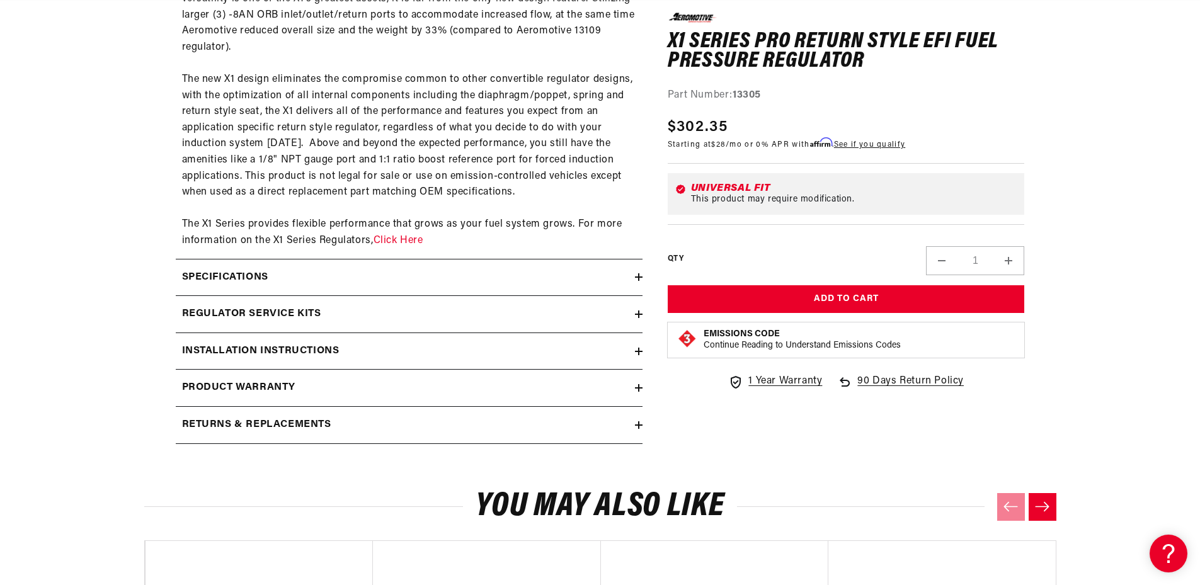
click at [299, 276] on div "Specifications" at bounding box center [405, 278] width 459 height 16
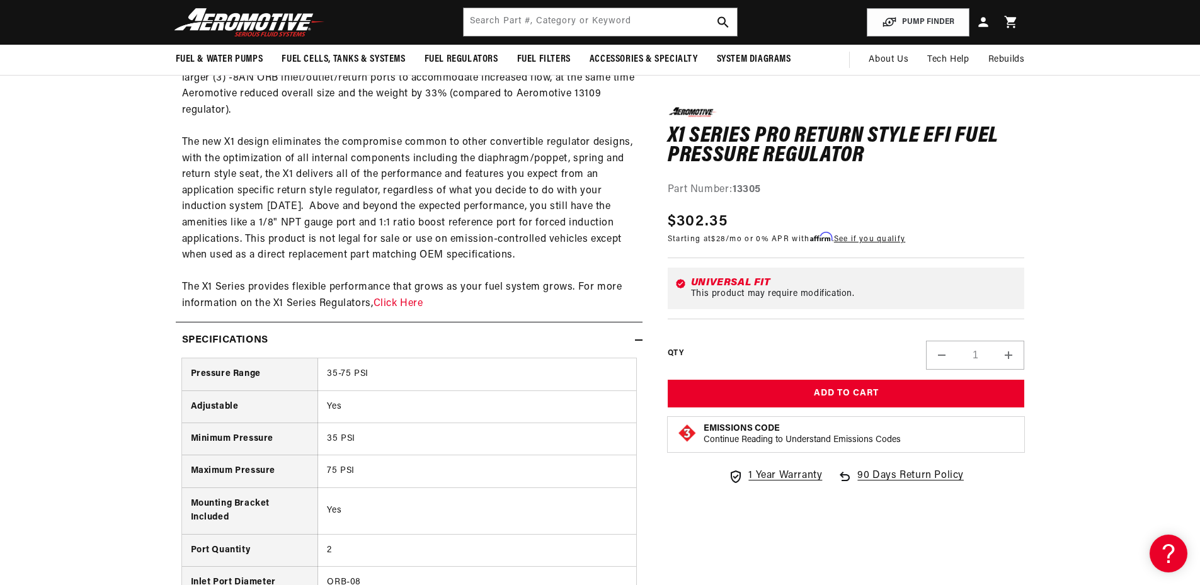
scroll to position [0, 799]
click at [623, 338] on div "Specifications" at bounding box center [405, 341] width 459 height 16
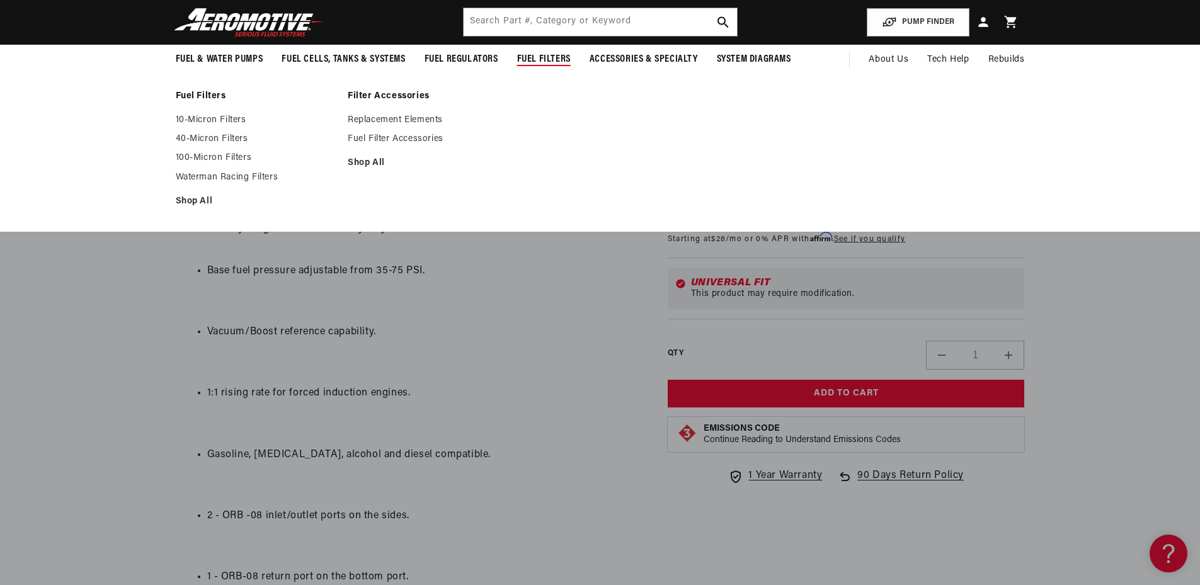
scroll to position [441, 0]
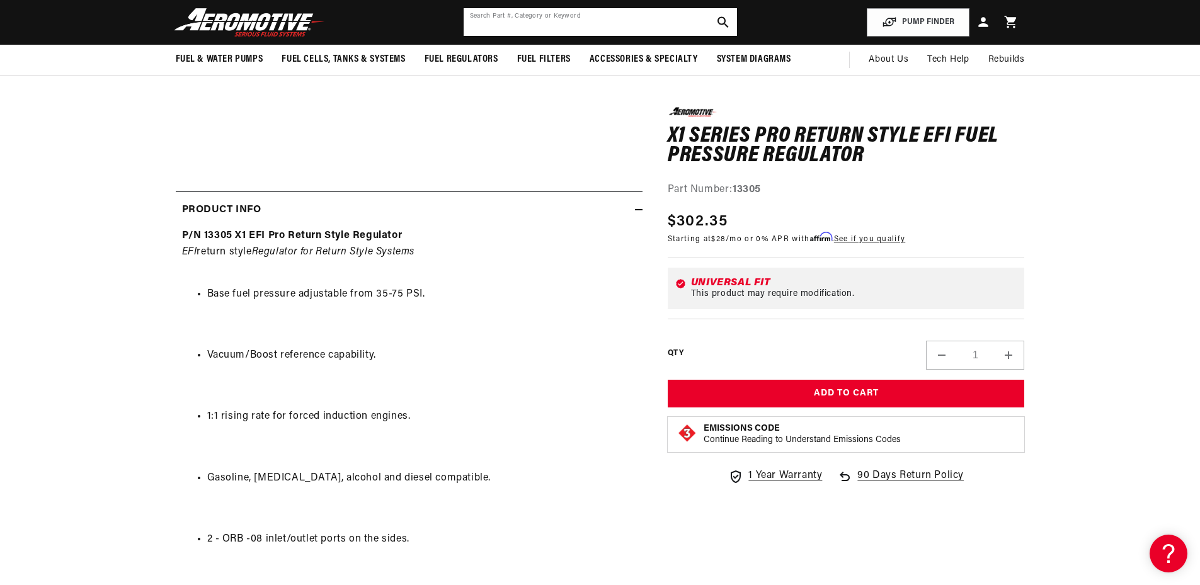
click at [581, 28] on input "text" at bounding box center [600, 22] width 273 height 28
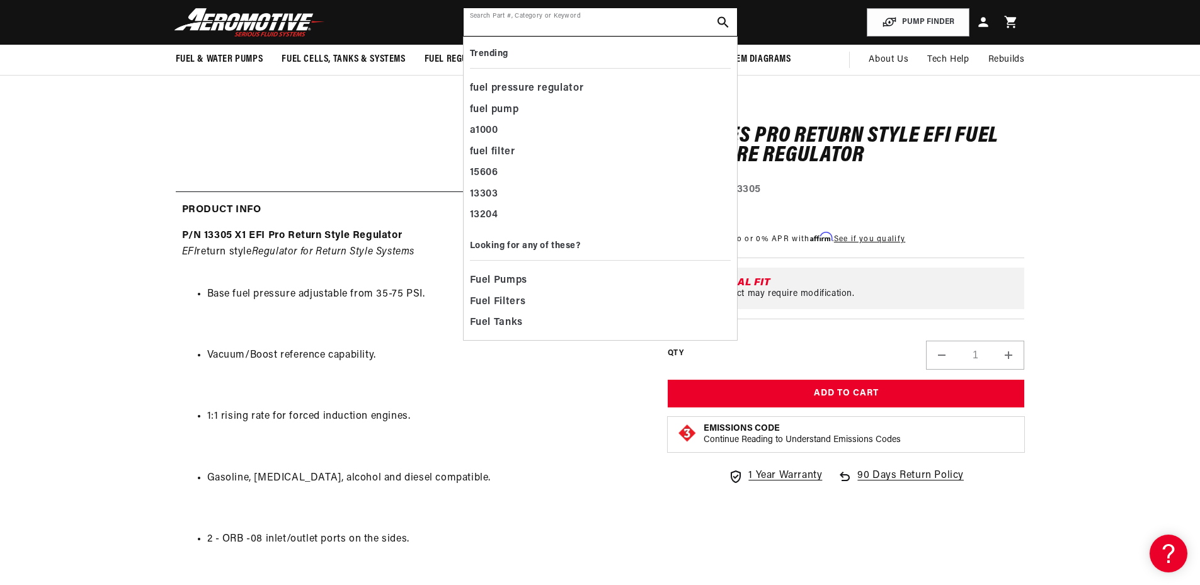
scroll to position [0, 0]
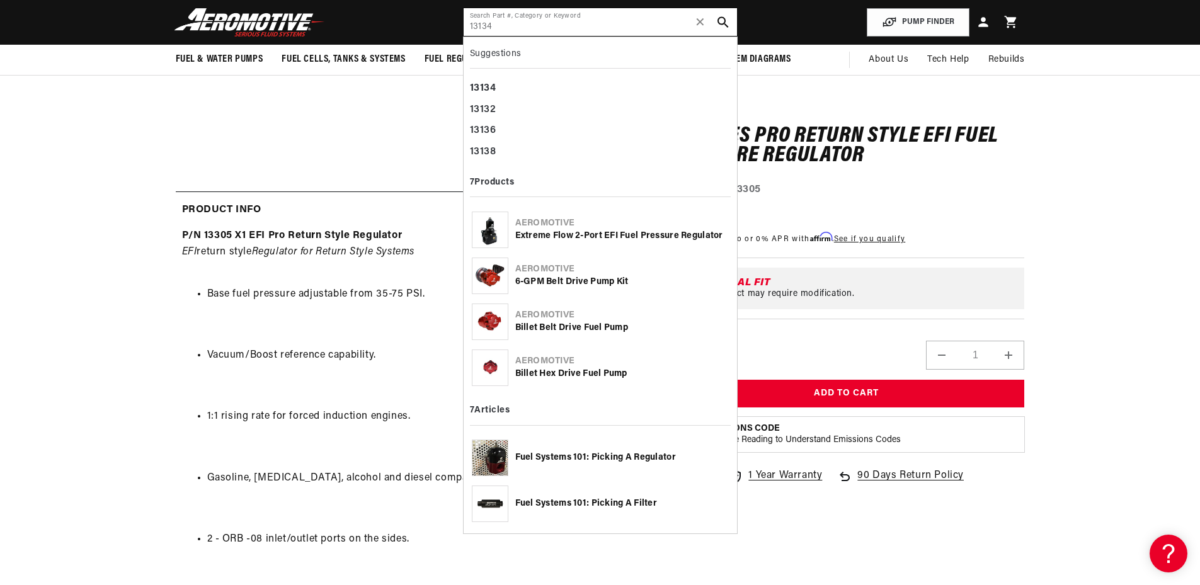
type input "13134"
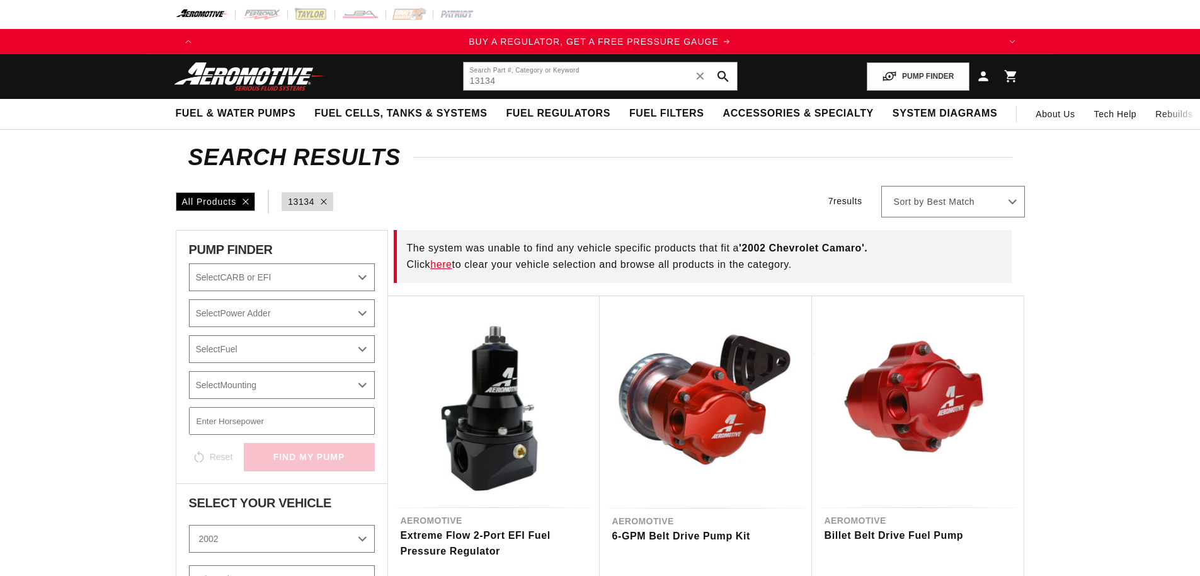
select select "2002"
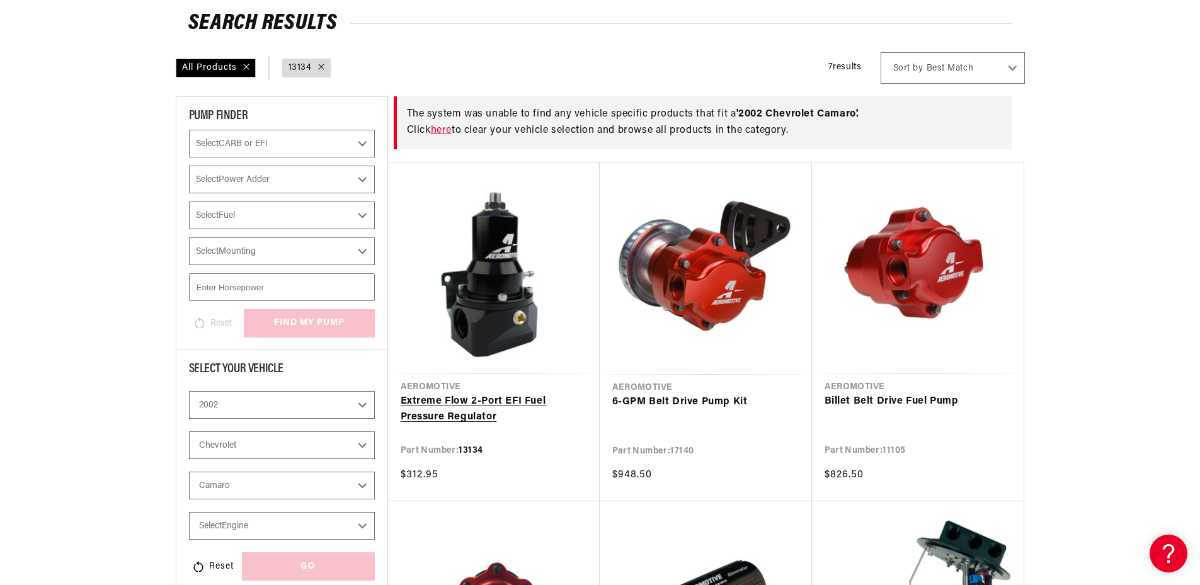
scroll to position [189, 0]
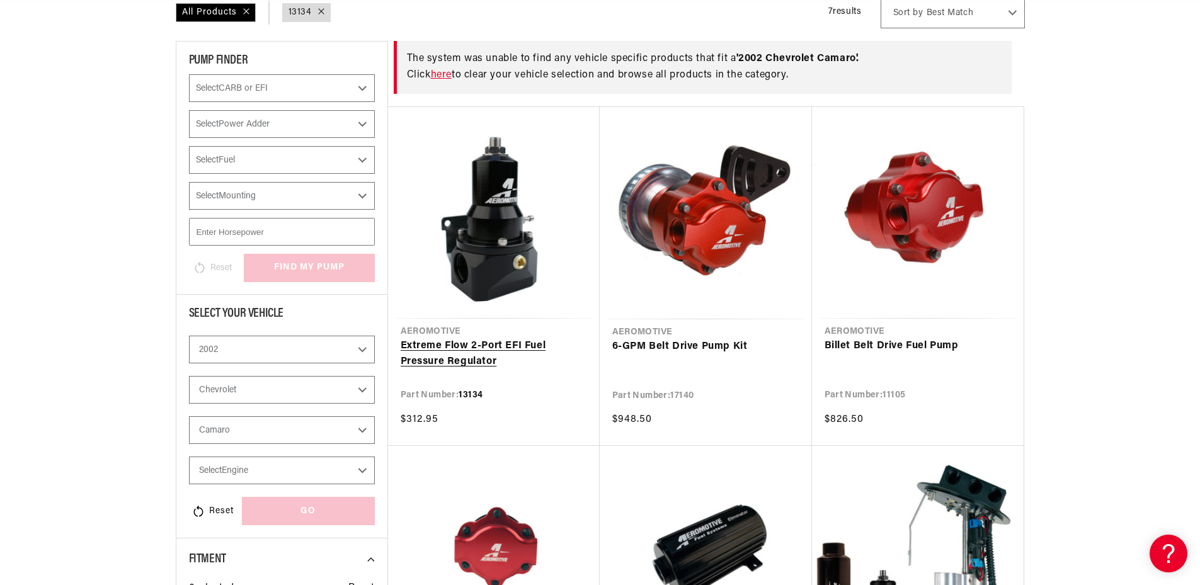
click at [464, 351] on link "Extreme Flow 2-Port EFI Fuel Pressure Regulator" at bounding box center [494, 354] width 186 height 32
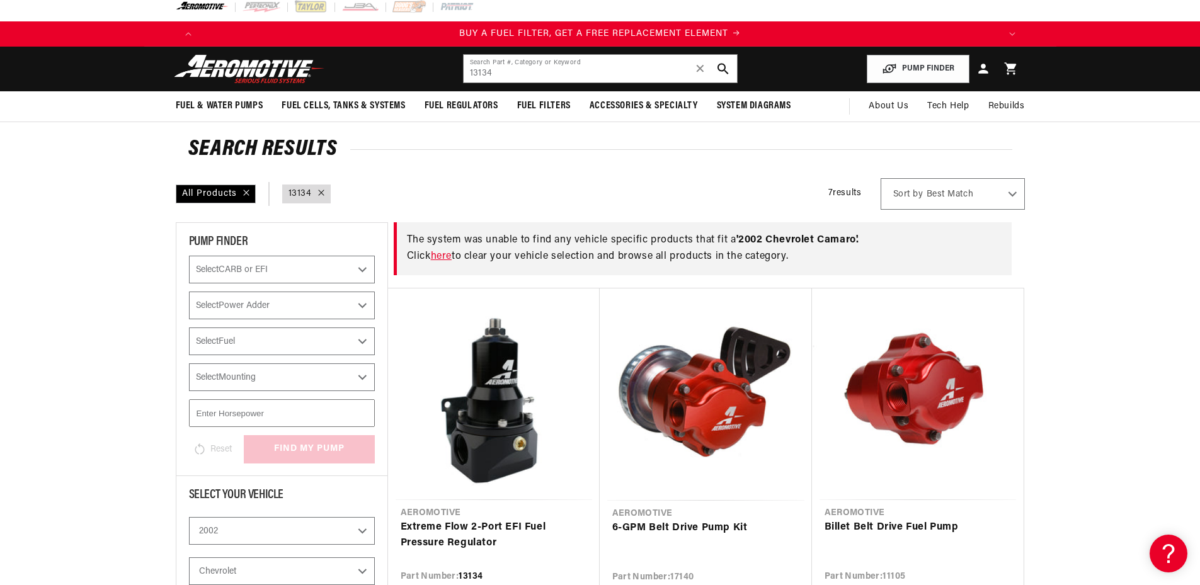
scroll to position [0, 0]
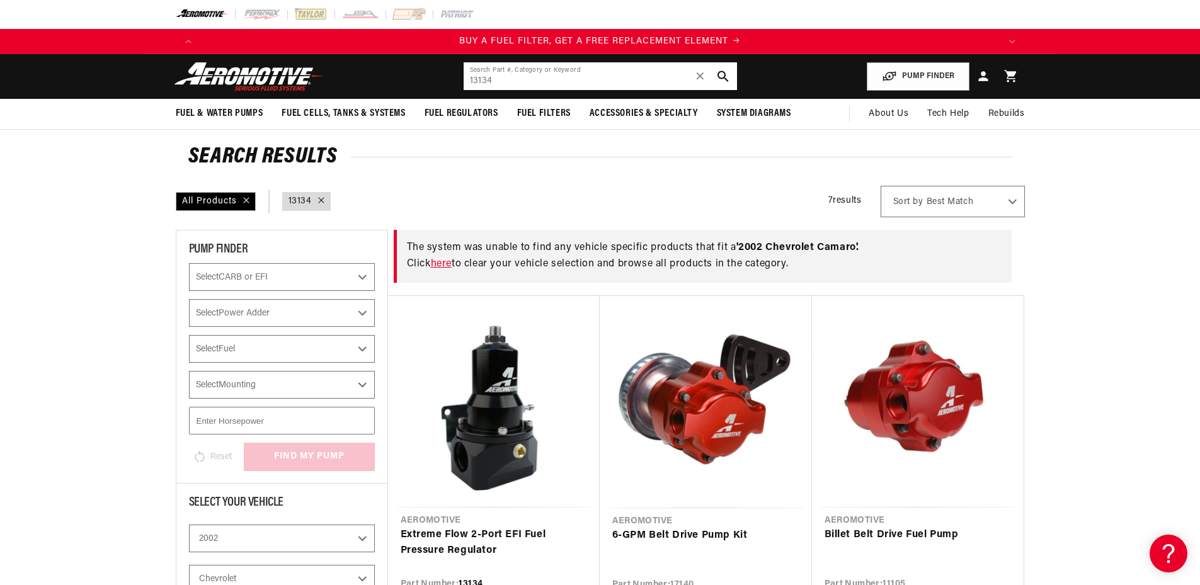
click at [493, 83] on input "13134" at bounding box center [600, 76] width 273 height 28
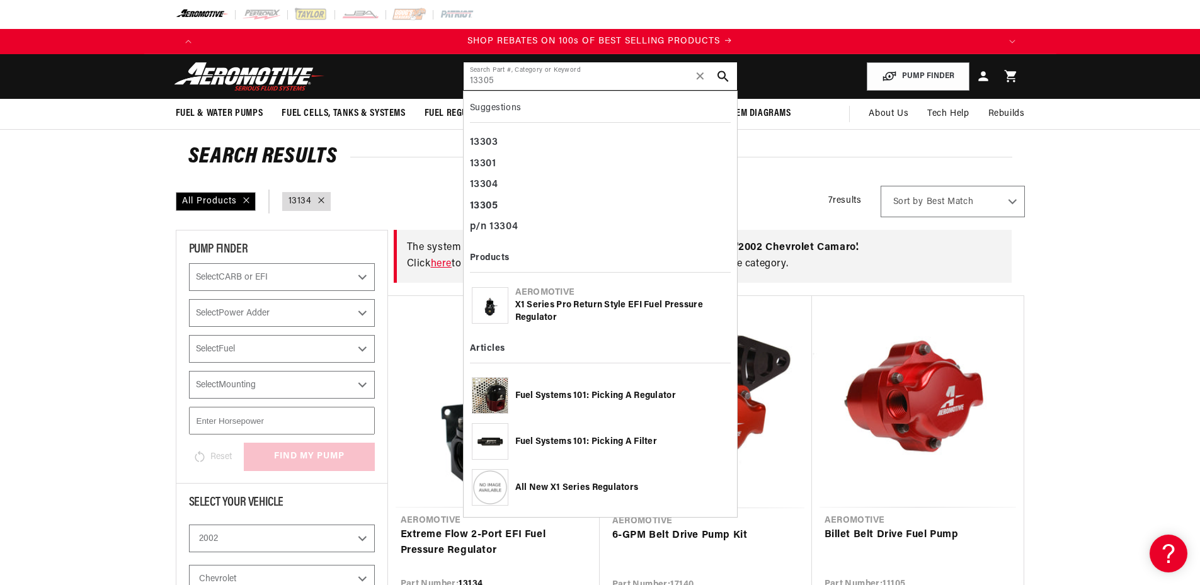
type input "13305"
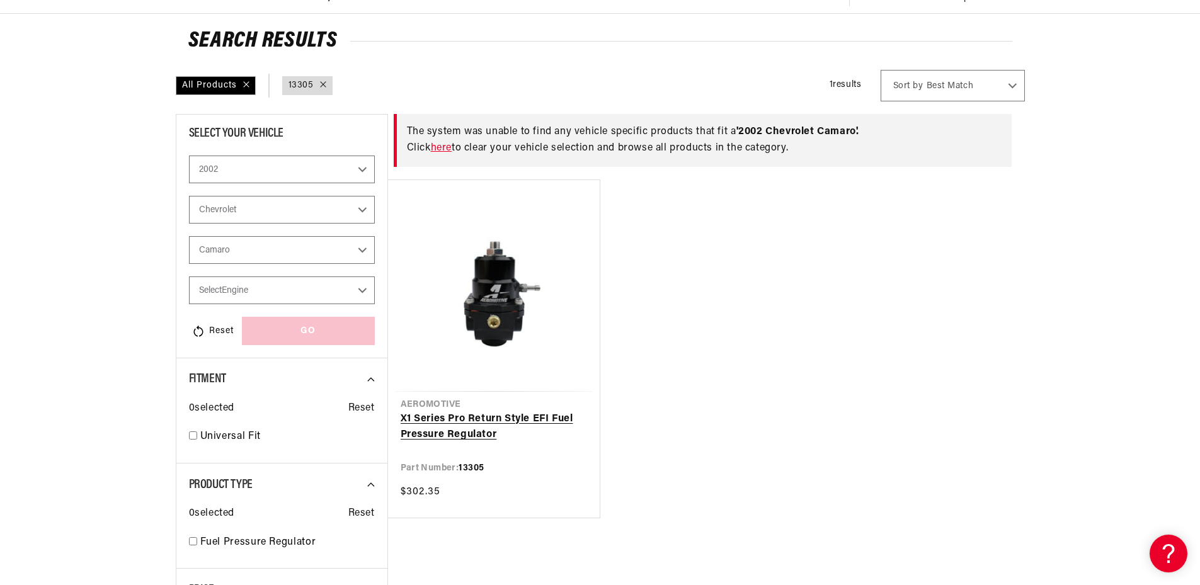
scroll to position [189, 0]
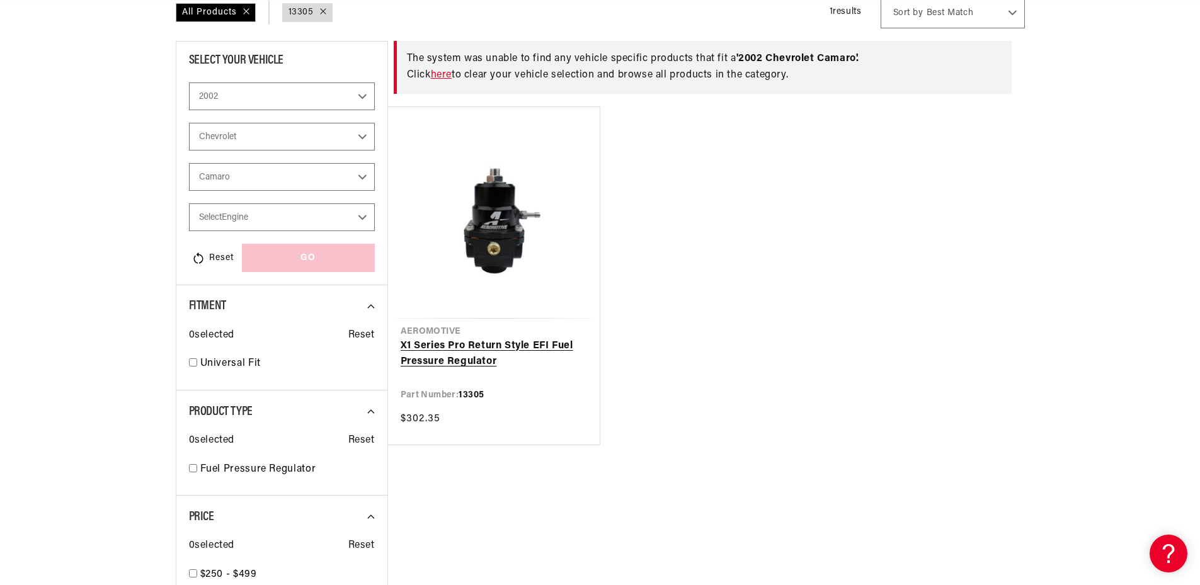
click at [459, 359] on link "X1 Series Pro Return Style EFI Fuel Pressure Regulator" at bounding box center [494, 354] width 186 height 32
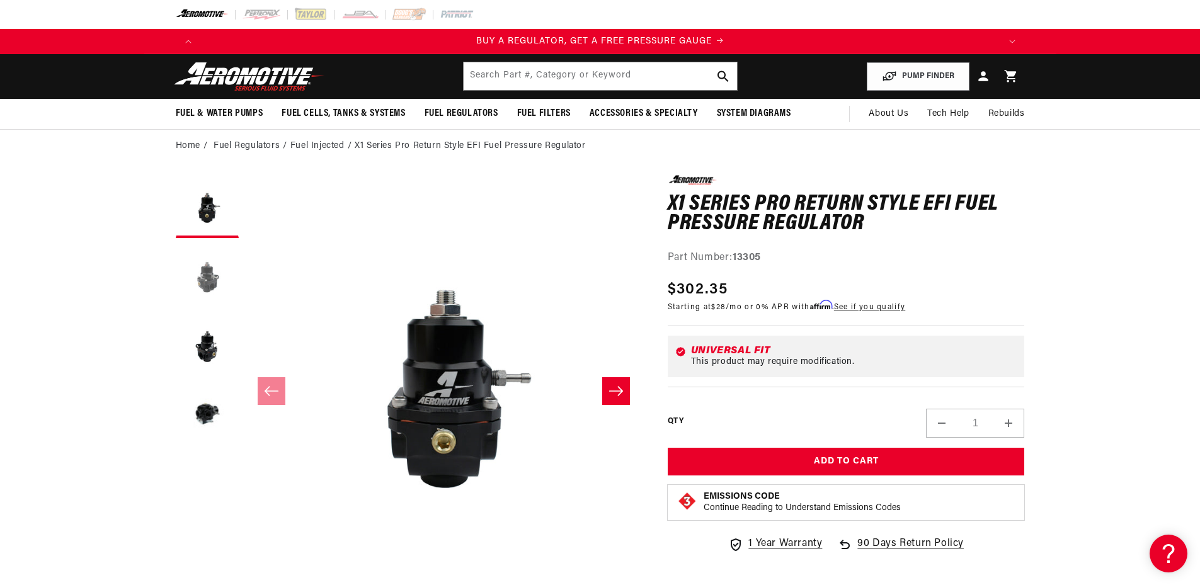
click at [188, 280] on button "Load image 2 in gallery view" at bounding box center [207, 275] width 63 height 63
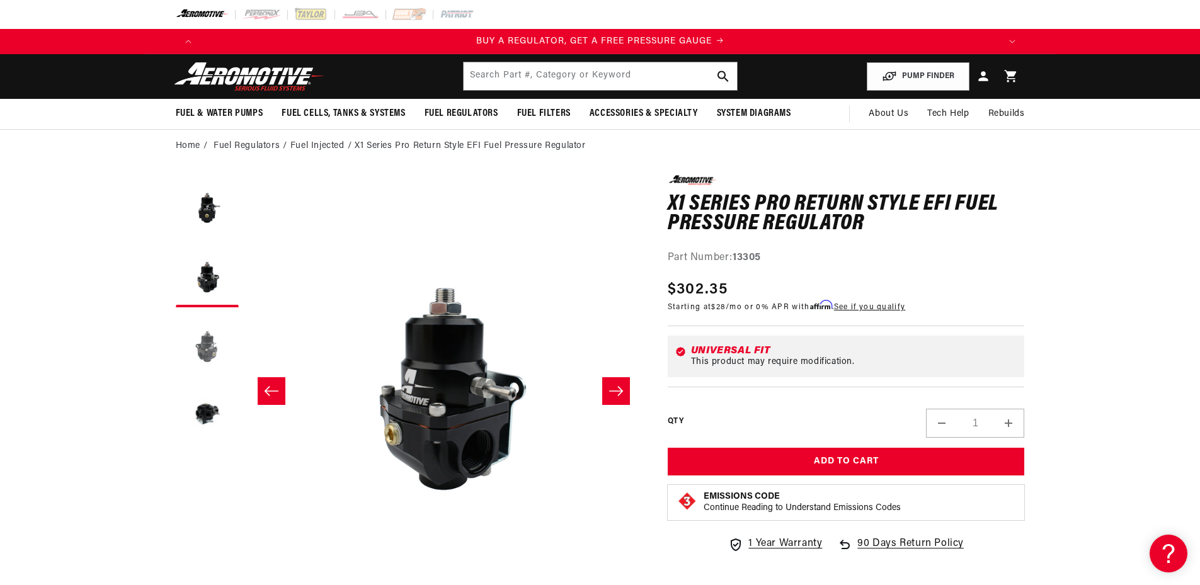
click at [200, 336] on button "Load image 3 in gallery view" at bounding box center [207, 345] width 63 height 63
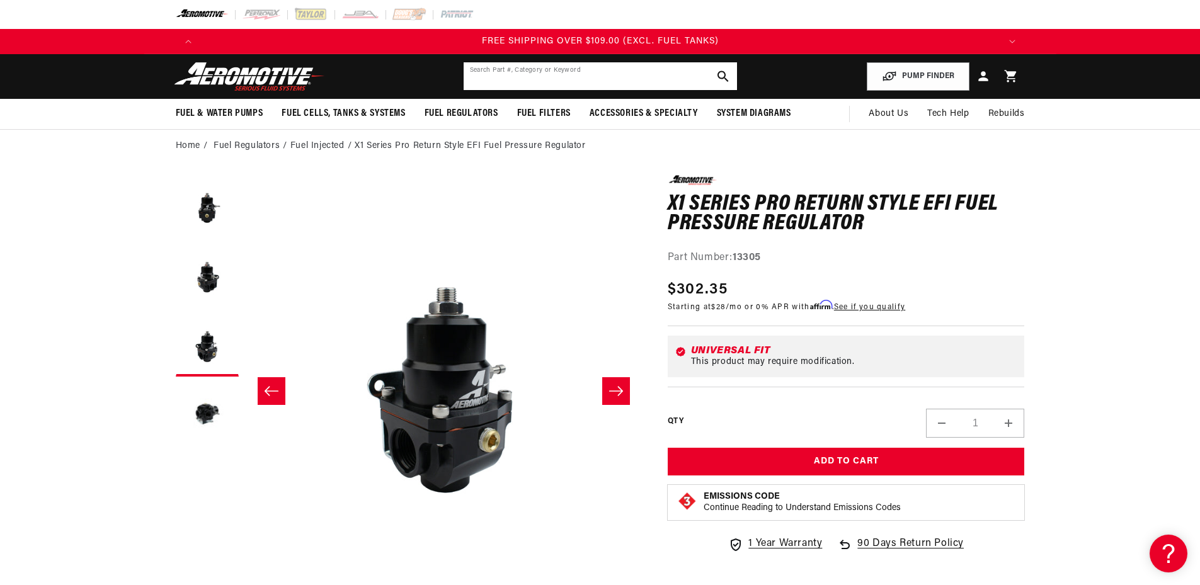
click at [532, 81] on input "text" at bounding box center [600, 76] width 273 height 28
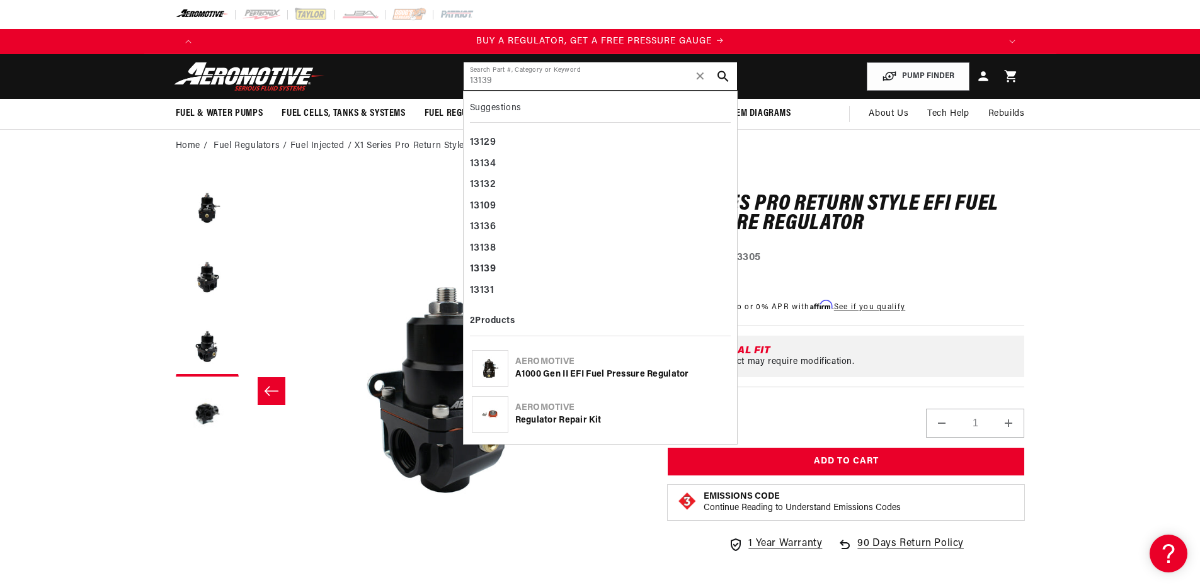
type input "13139"
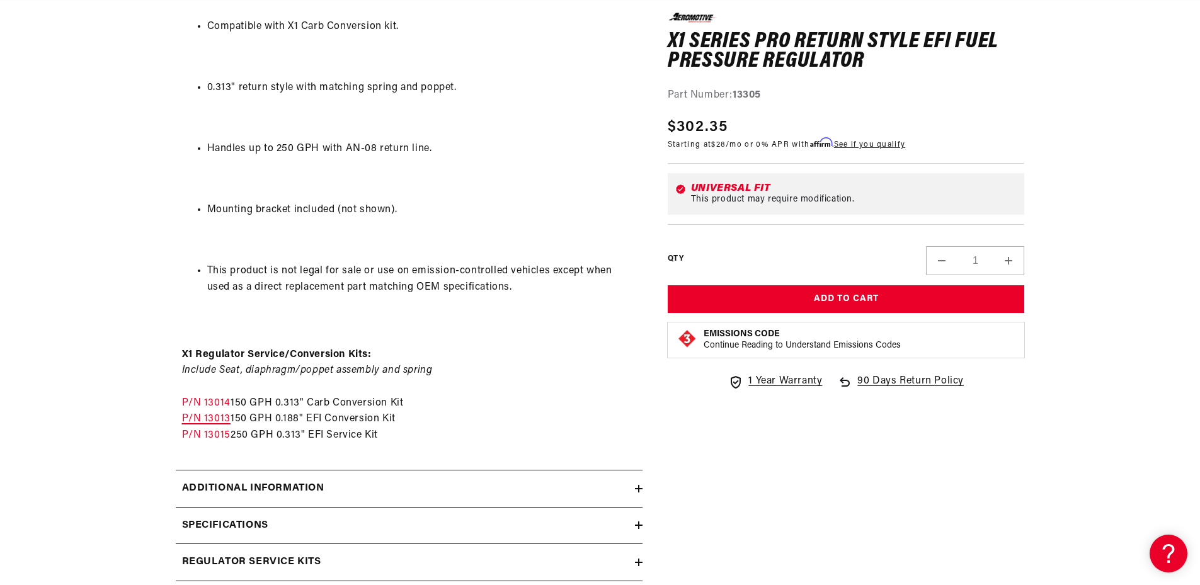
scroll to position [0, 1597]
click at [214, 415] on link "P/N 13013" at bounding box center [206, 419] width 48 height 10
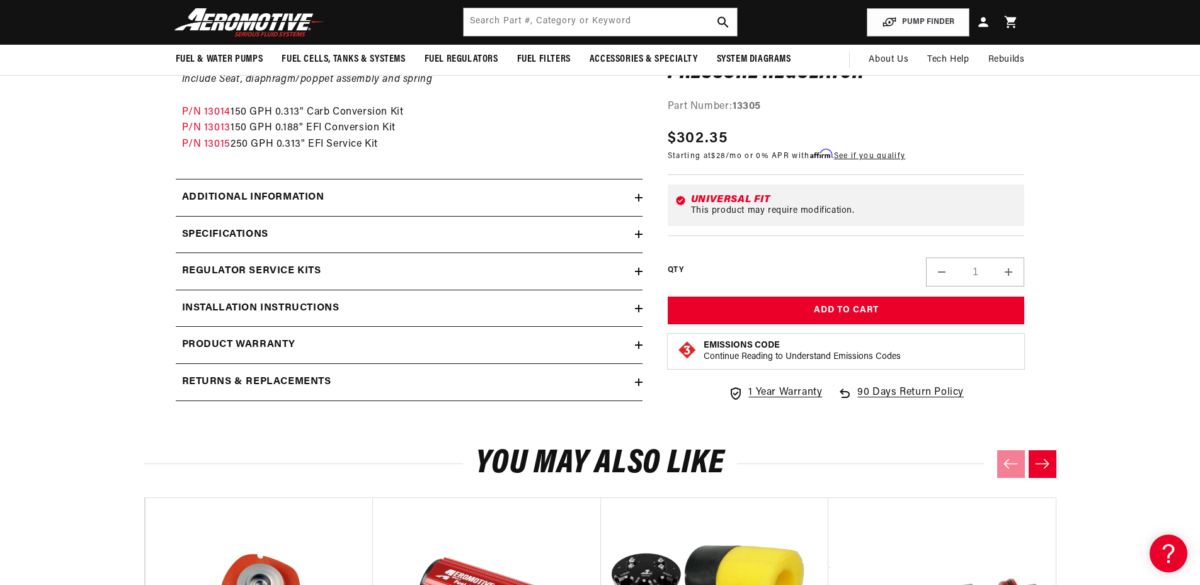
scroll to position [1449, 0]
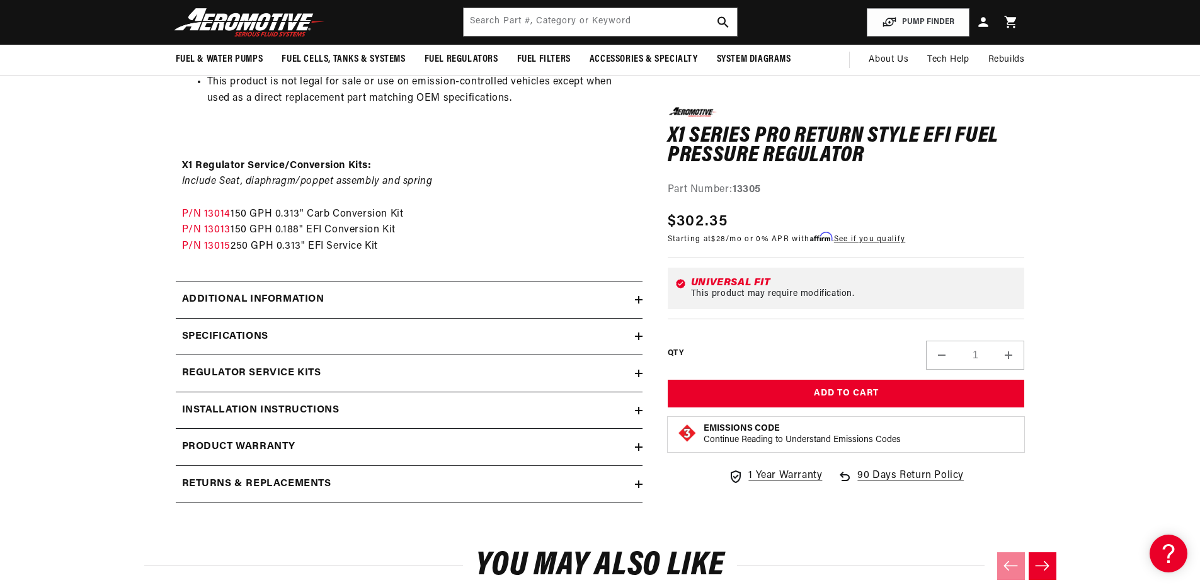
click at [313, 375] on h2 "Regulator Service Kits" at bounding box center [251, 373] width 139 height 16
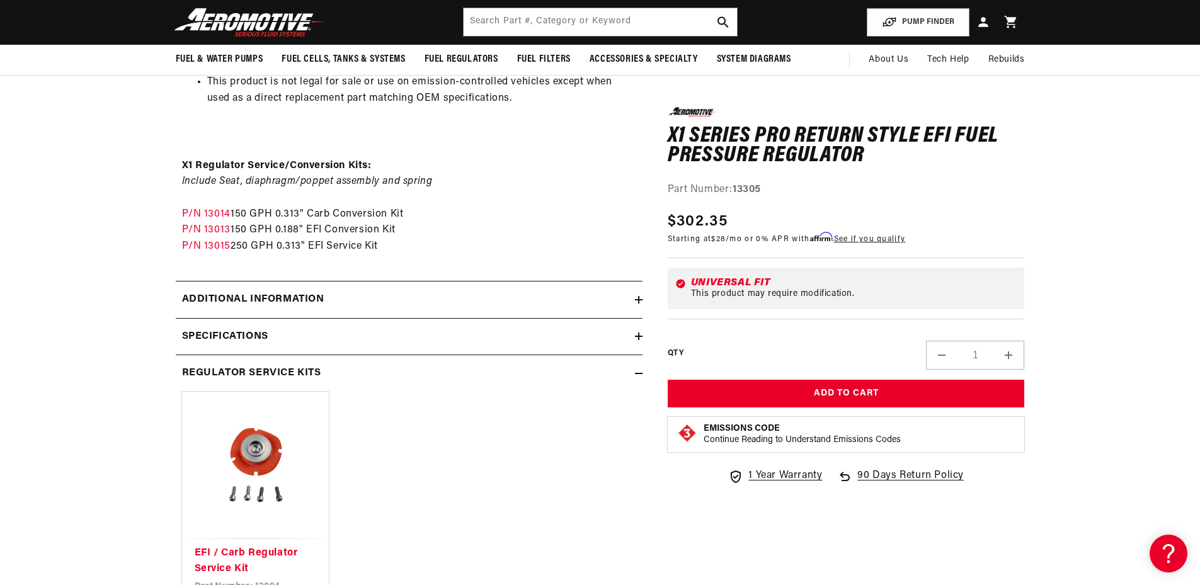
scroll to position [0, 1597]
click at [313, 371] on h2 "Regulator Service Kits" at bounding box center [251, 373] width 139 height 16
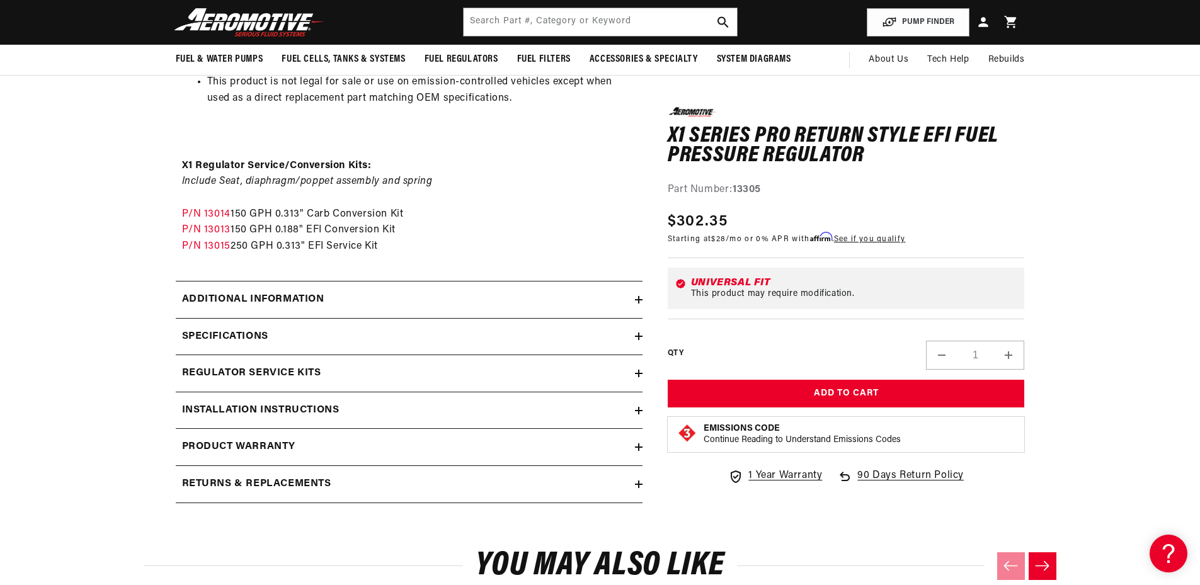
click at [302, 340] on div "Specifications" at bounding box center [405, 337] width 459 height 16
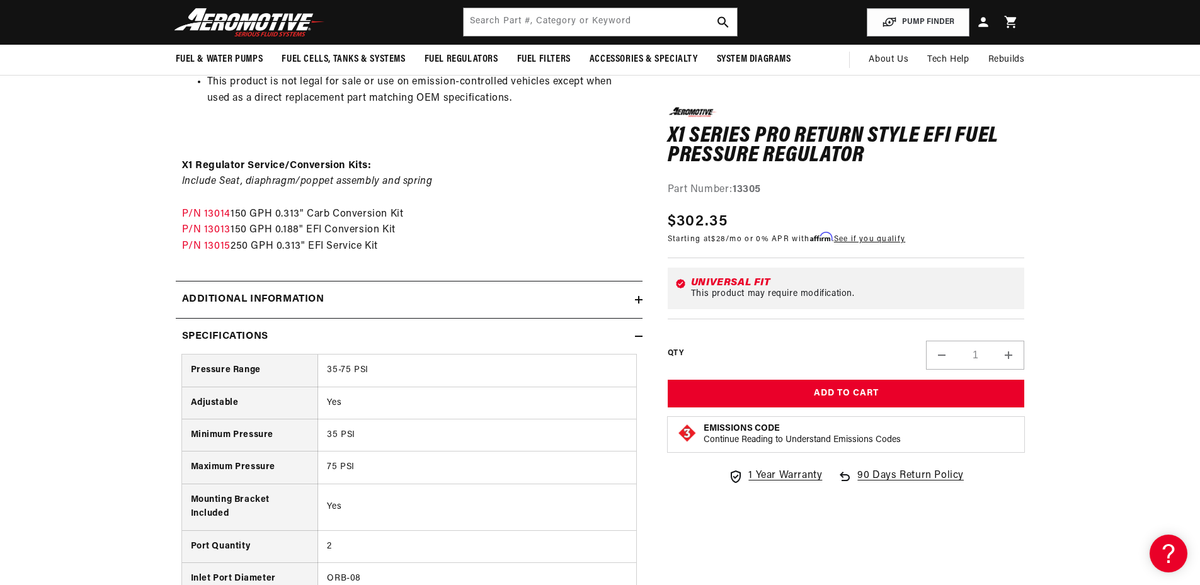
click at [302, 340] on div "Specifications" at bounding box center [405, 337] width 459 height 16
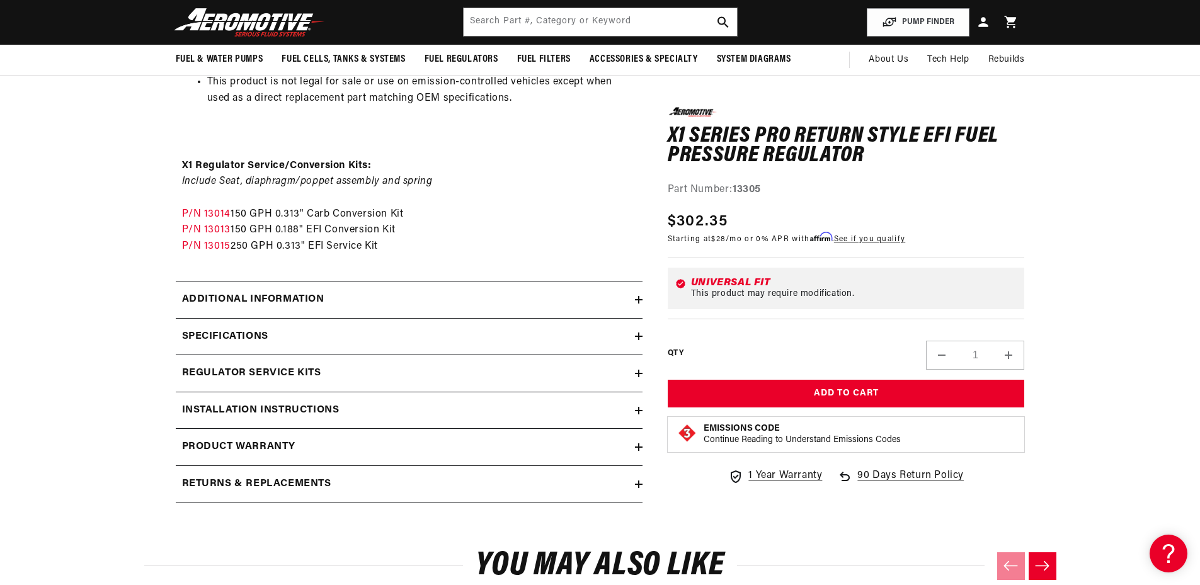
click at [309, 314] on summary "Additional information" at bounding box center [409, 300] width 467 height 37
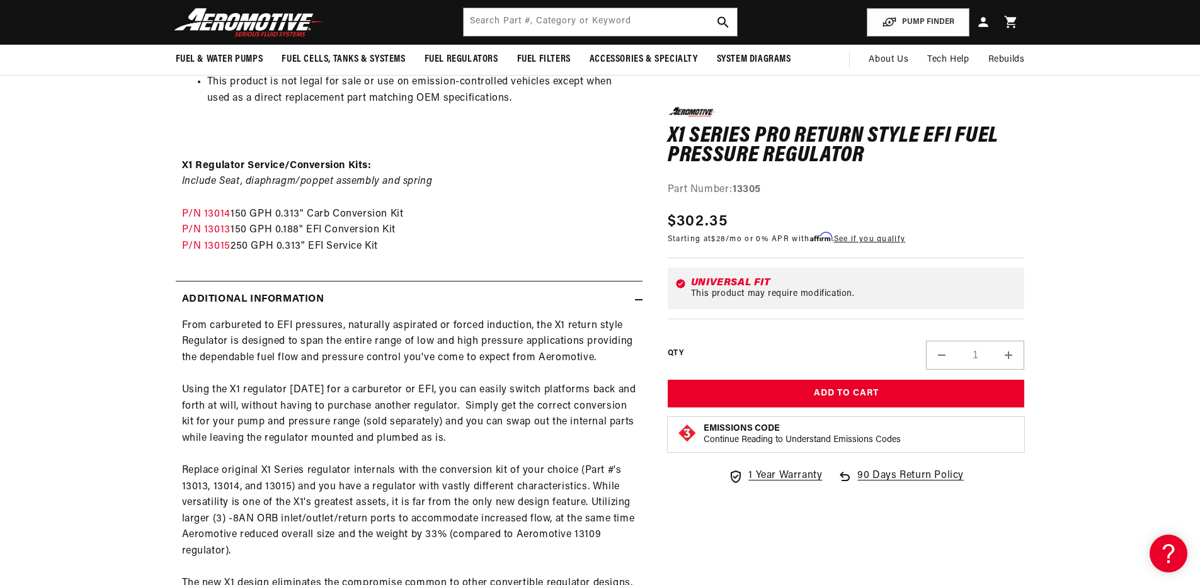
click at [310, 309] on summary "Additional information" at bounding box center [409, 300] width 467 height 37
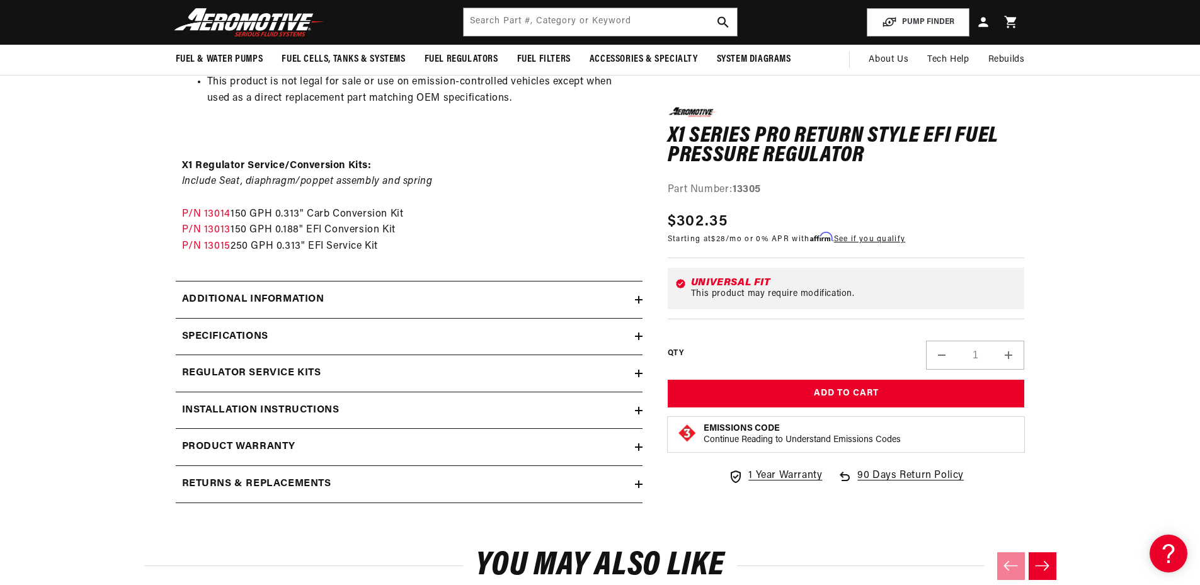
scroll to position [0, 2396]
click at [304, 335] on div "Specifications" at bounding box center [405, 337] width 459 height 16
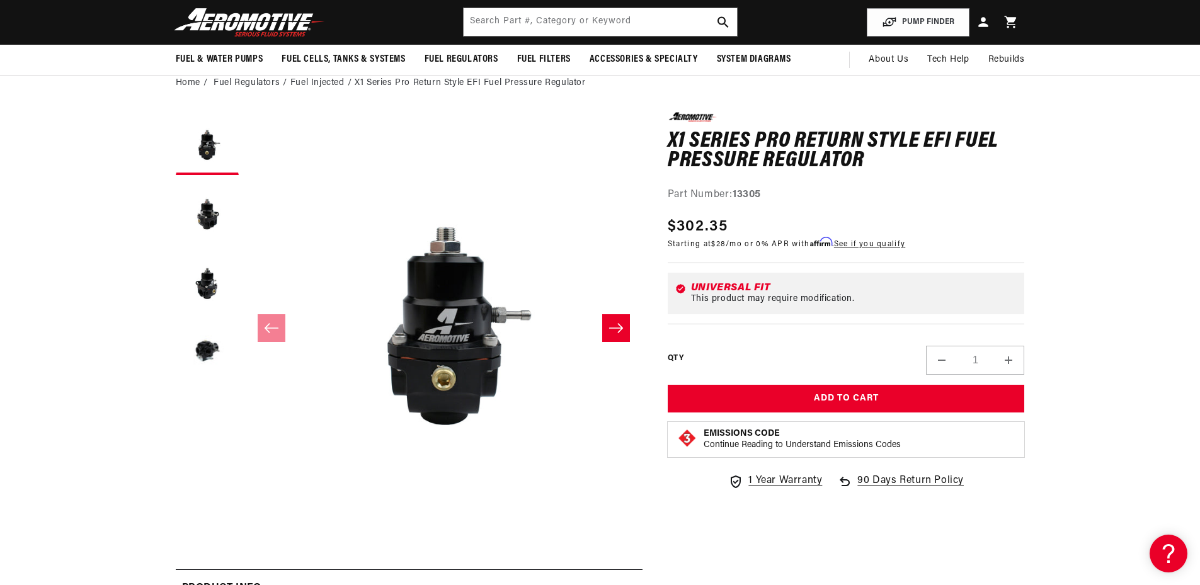
scroll to position [0, 1597]
